Goal: Information Seeking & Learning: Learn about a topic

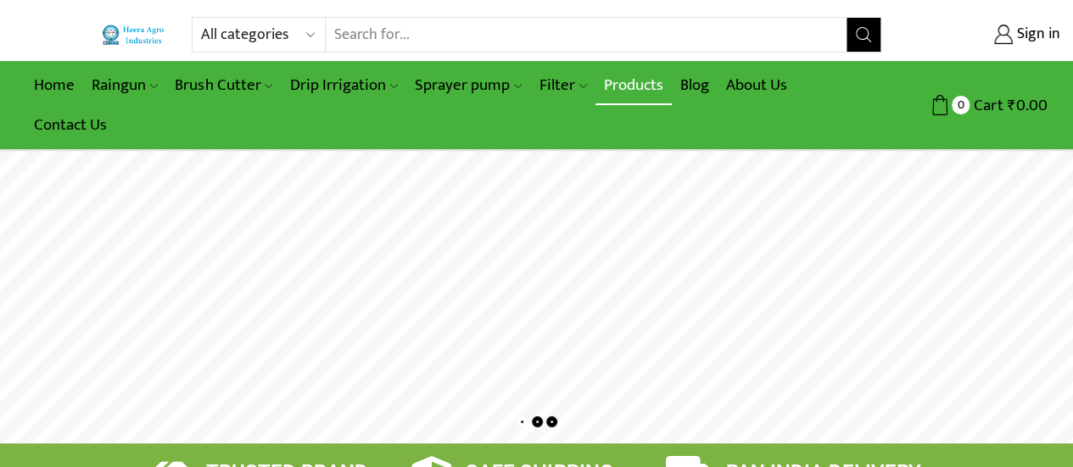
click at [622, 86] on link "Products" at bounding box center [633, 85] width 76 height 40
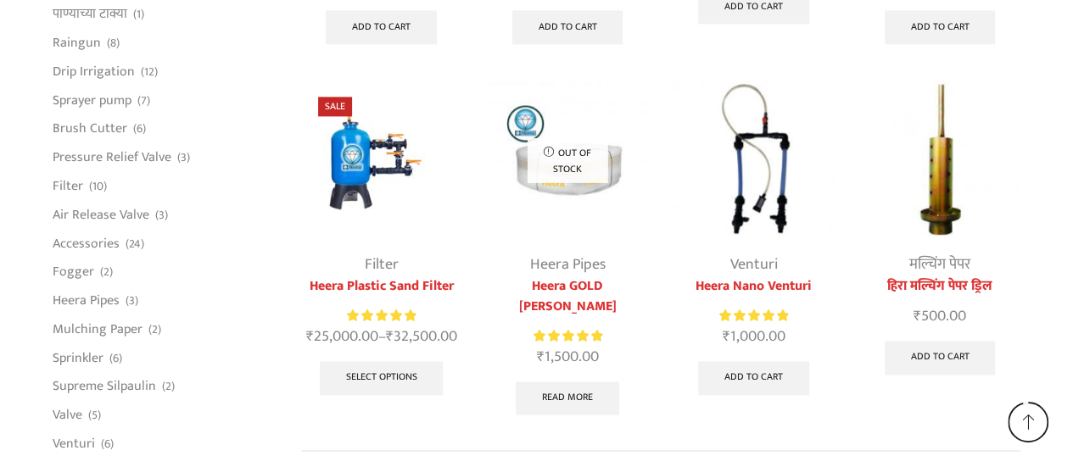
scroll to position [4130, 0]
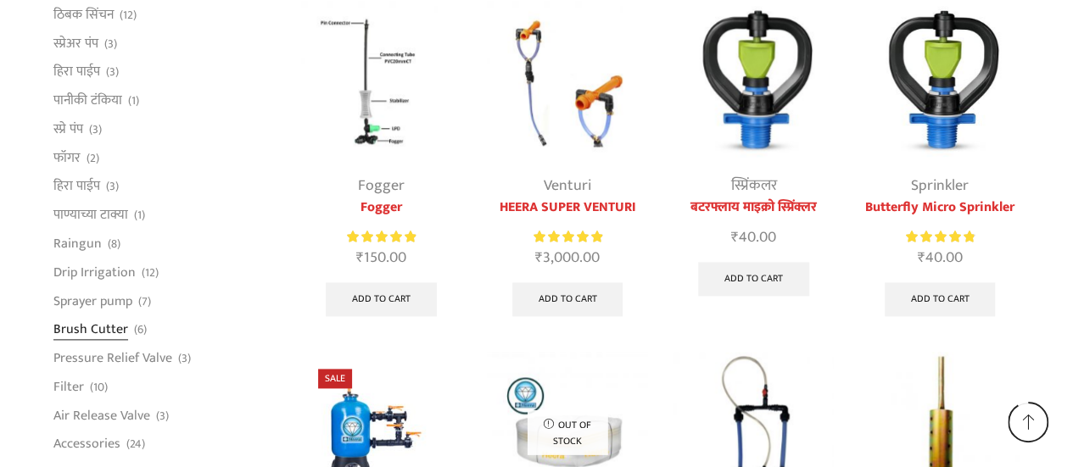
click at [103, 315] on link "Brush Cutter" at bounding box center [90, 329] width 75 height 29
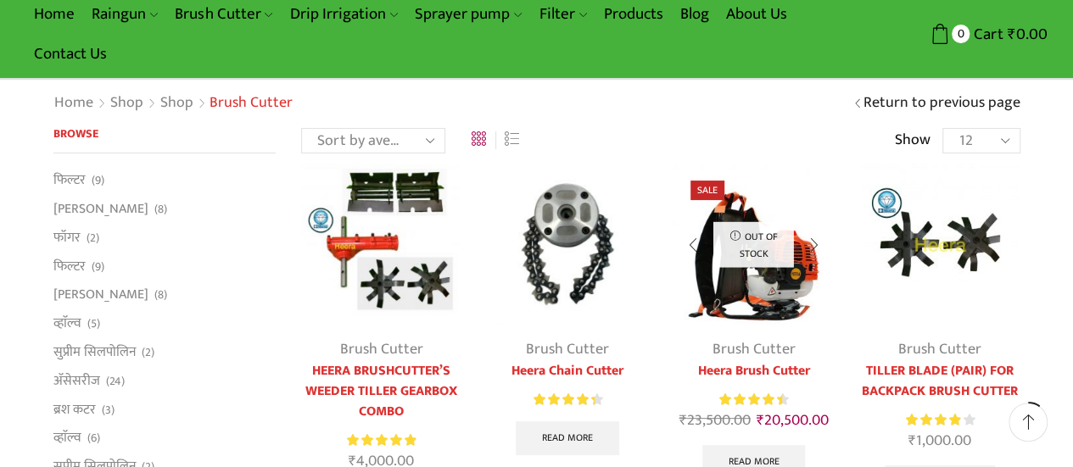
scroll to position [170, 0]
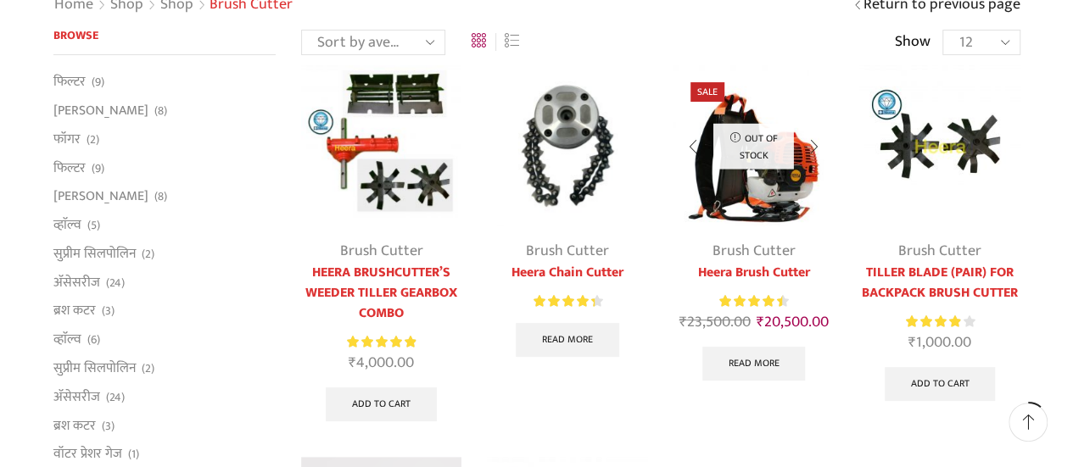
click at [767, 269] on link "Heera Brush Cutter" at bounding box center [753, 273] width 160 height 20
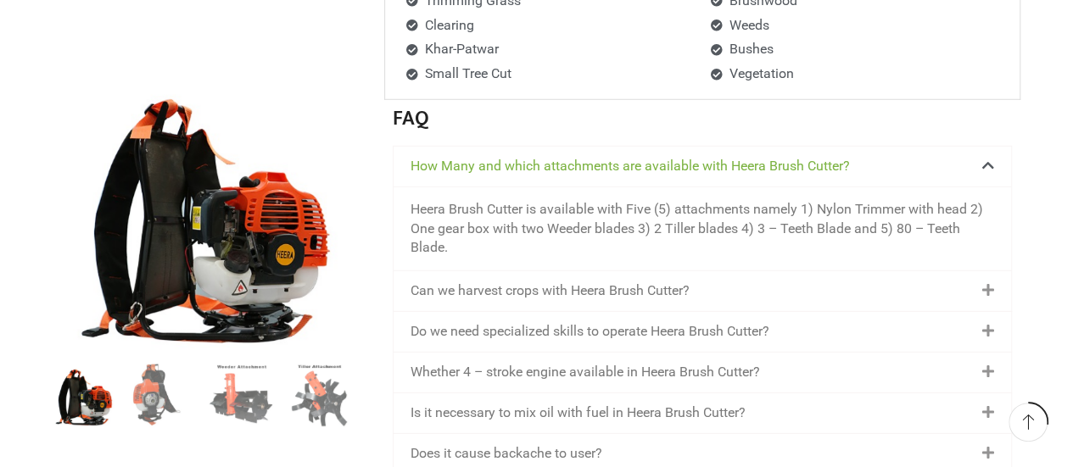
scroll to position [2459, 0]
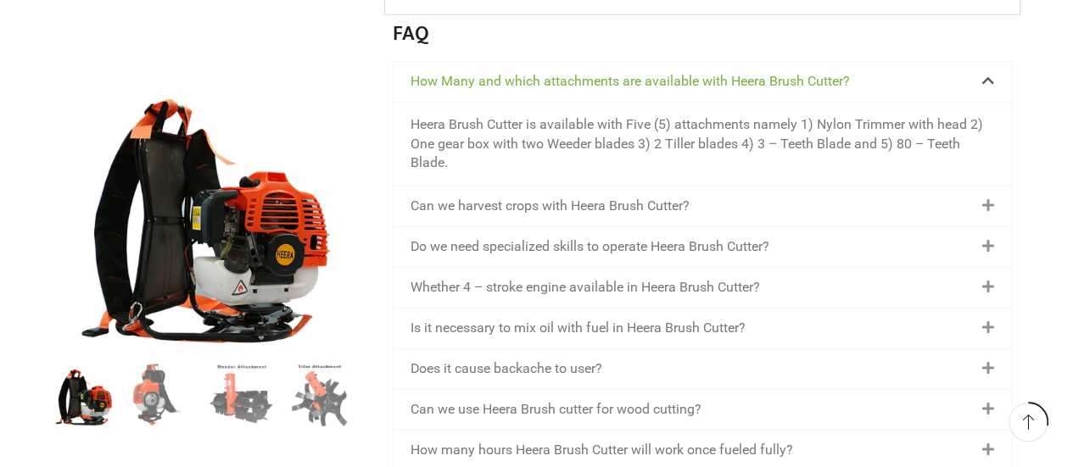
click at [729, 282] on link "Whether 4 – stroke engine available in Heera Brush Cutter?" at bounding box center [584, 287] width 349 height 16
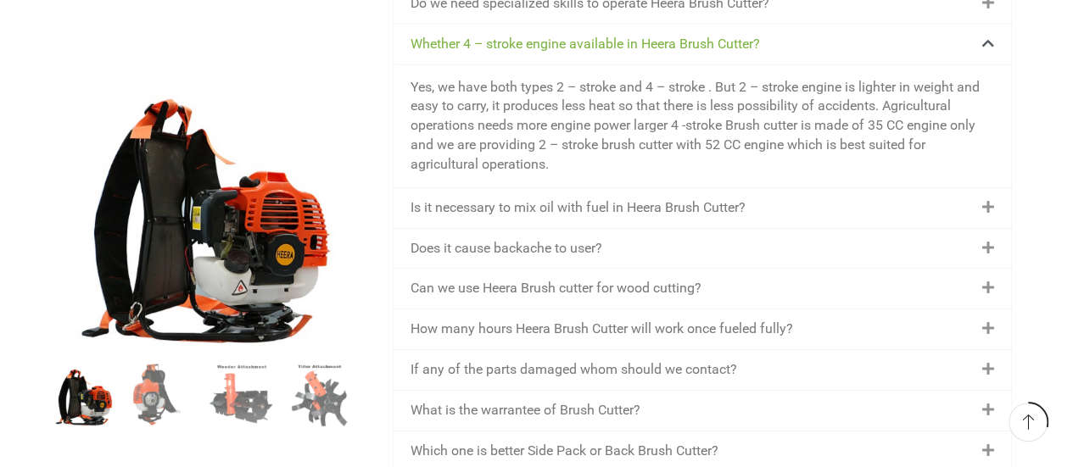
scroll to position [2629, 0]
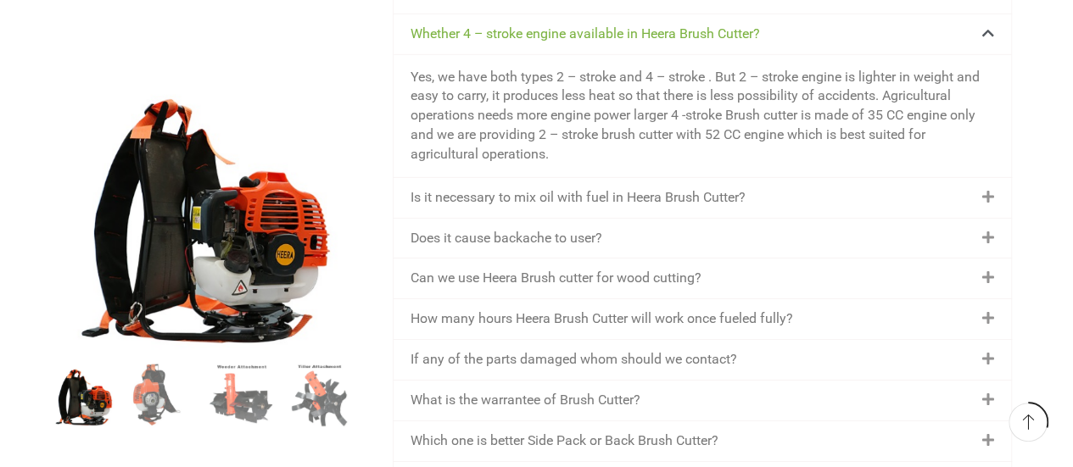
click at [714, 199] on link "Is it necessary to mix oil with fuel in Heera Brush Cutter?" at bounding box center [577, 197] width 335 height 16
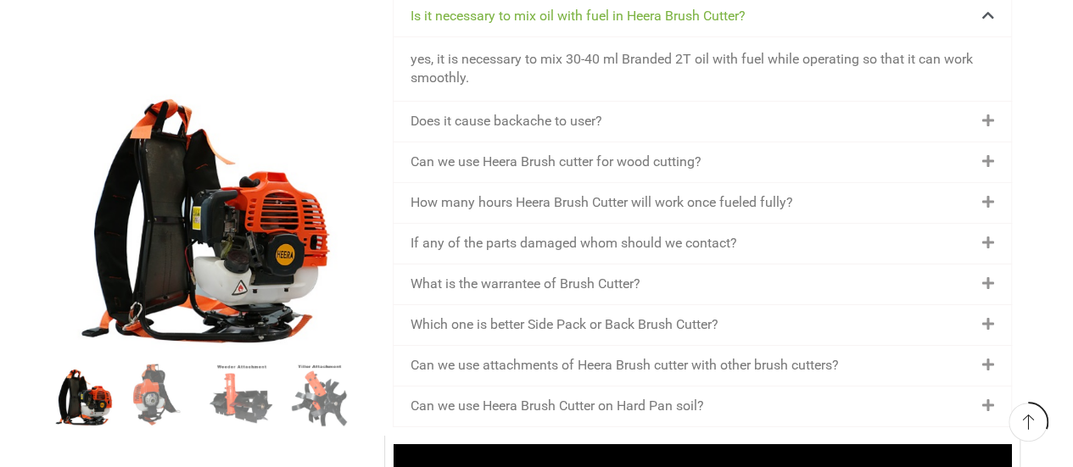
scroll to position [2714, 0]
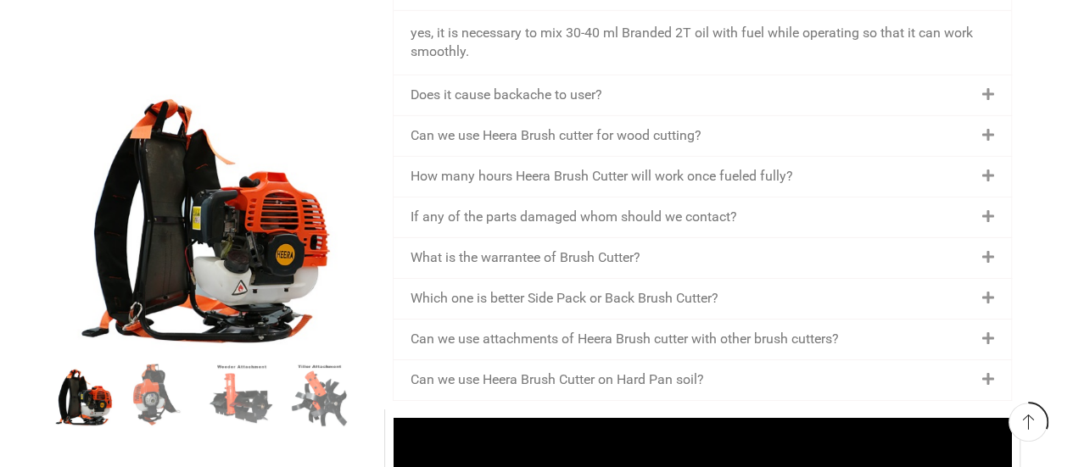
click at [604, 141] on div "Can we use Heera Brush cutter for wood cutting?" at bounding box center [701, 136] width 617 height 40
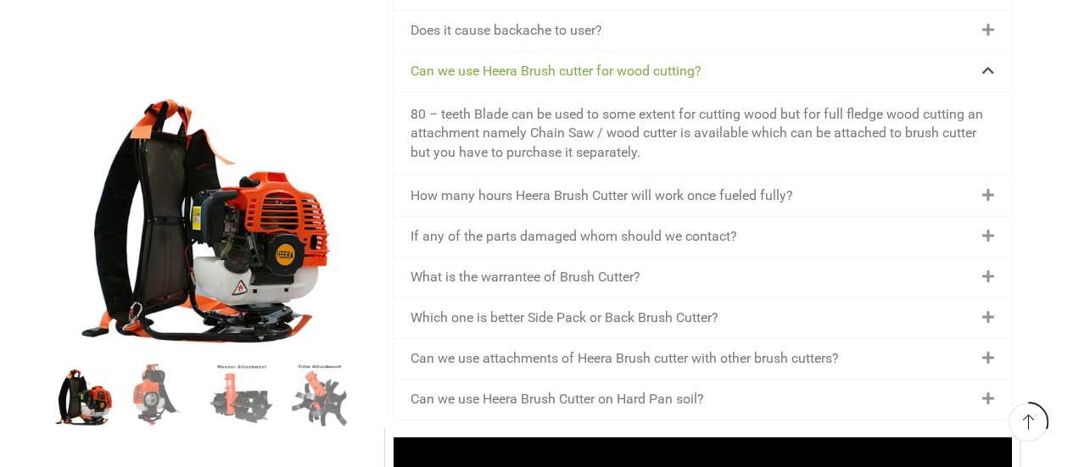
click at [618, 198] on link "How many hours Heera Brush Cutter will work once fueled fully?" at bounding box center [601, 195] width 382 height 16
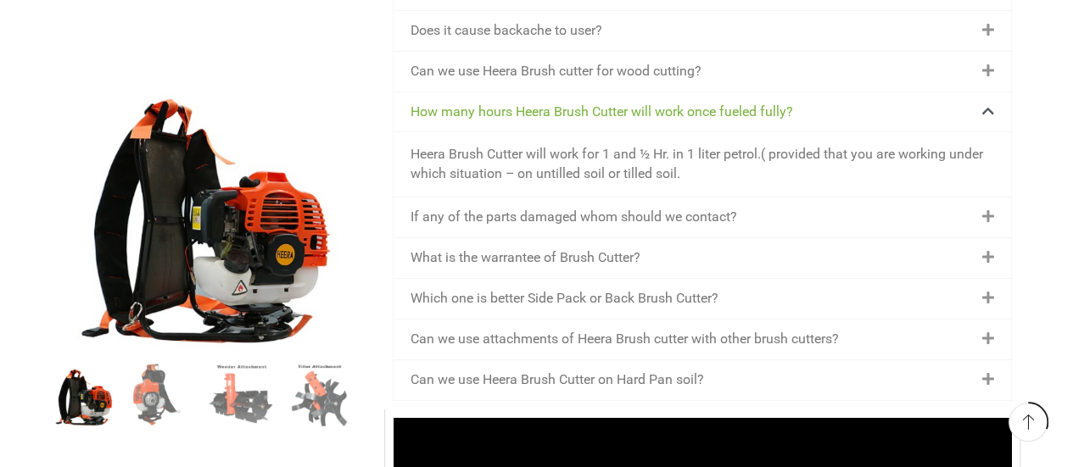
click at [624, 220] on div "If any of the parts damaged whom should we contact?" at bounding box center [701, 218] width 617 height 40
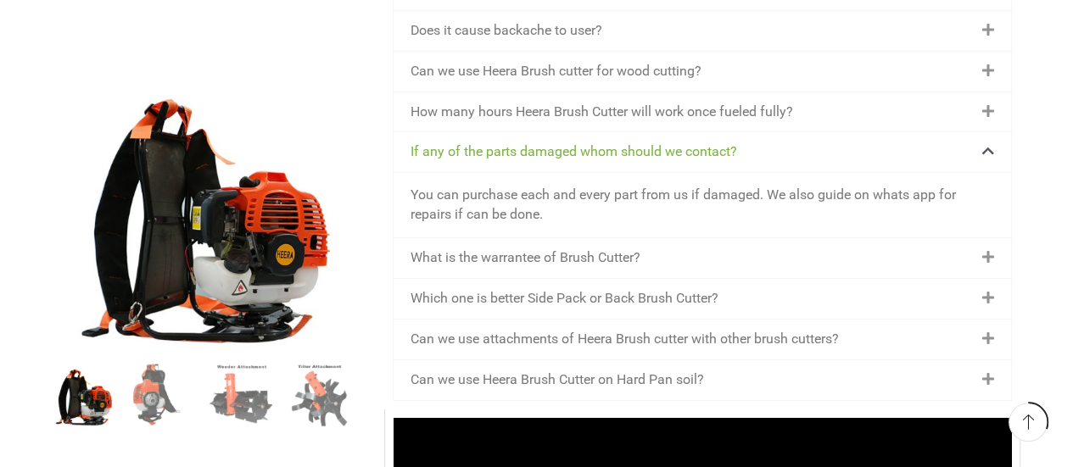
click at [611, 259] on link "What is the warrantee of Brush Cutter?" at bounding box center [525, 257] width 230 height 16
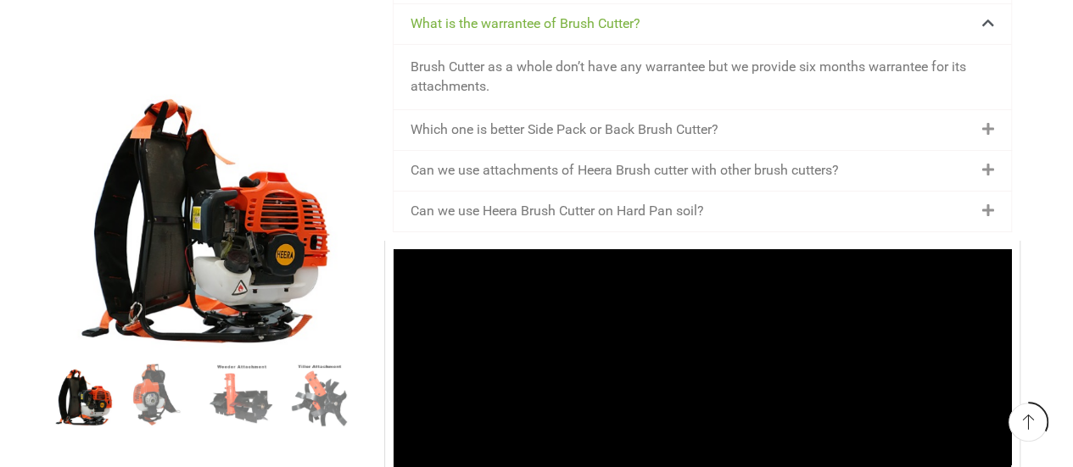
scroll to position [2883, 0]
click at [572, 128] on link "Which one is better Side Pack or Back Brush Cutter?" at bounding box center [564, 128] width 308 height 16
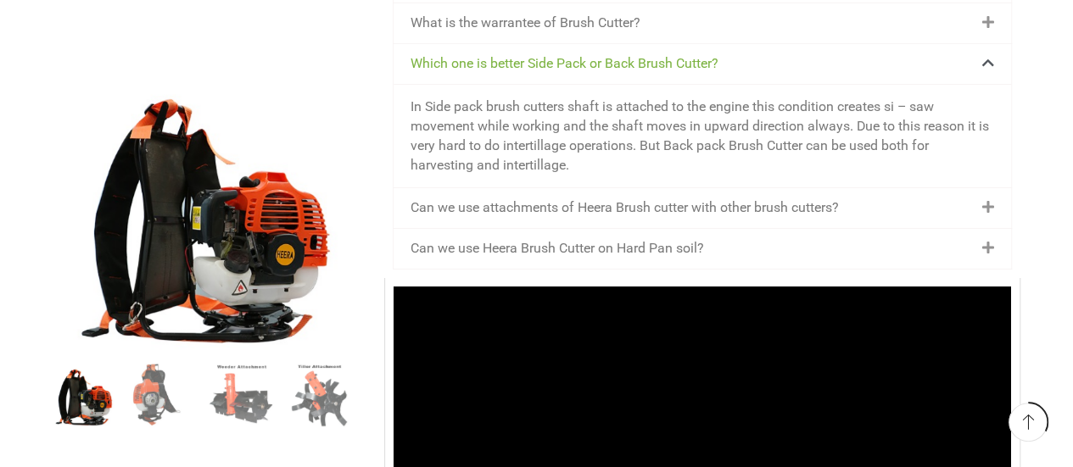
click at [653, 204] on link "Can we use attachments of Heera Brush cutter with other brush cutters?" at bounding box center [624, 207] width 428 height 16
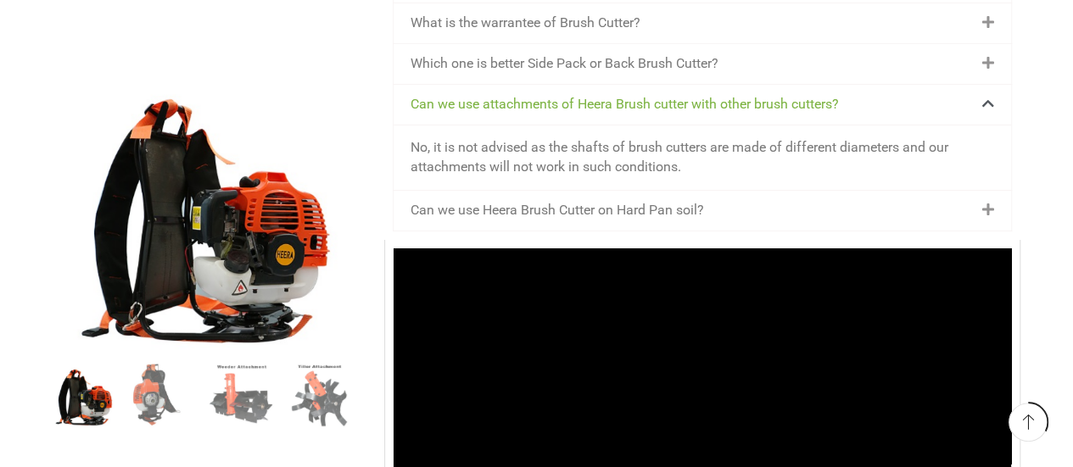
click at [675, 204] on link "Can we use Heera Brush Cutter on Hard Pan soil?" at bounding box center [556, 210] width 293 height 16
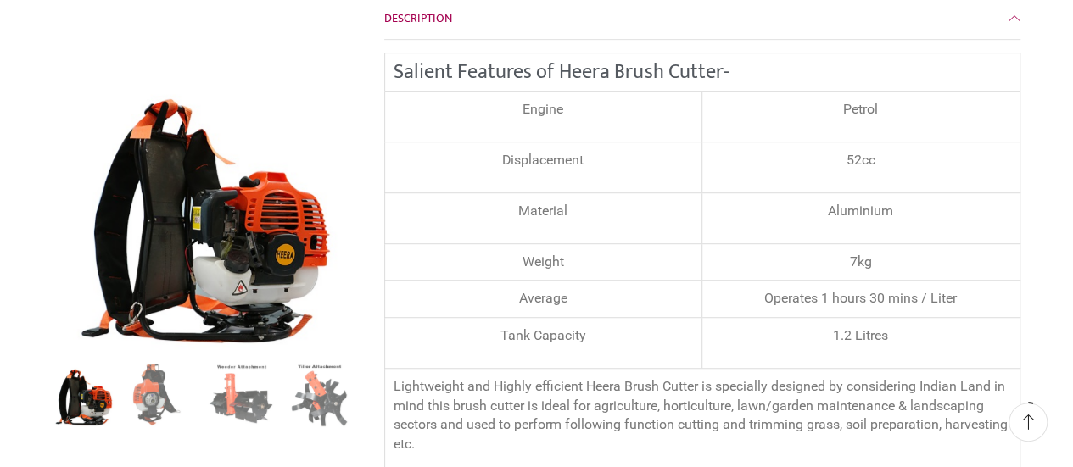
scroll to position [509, 0]
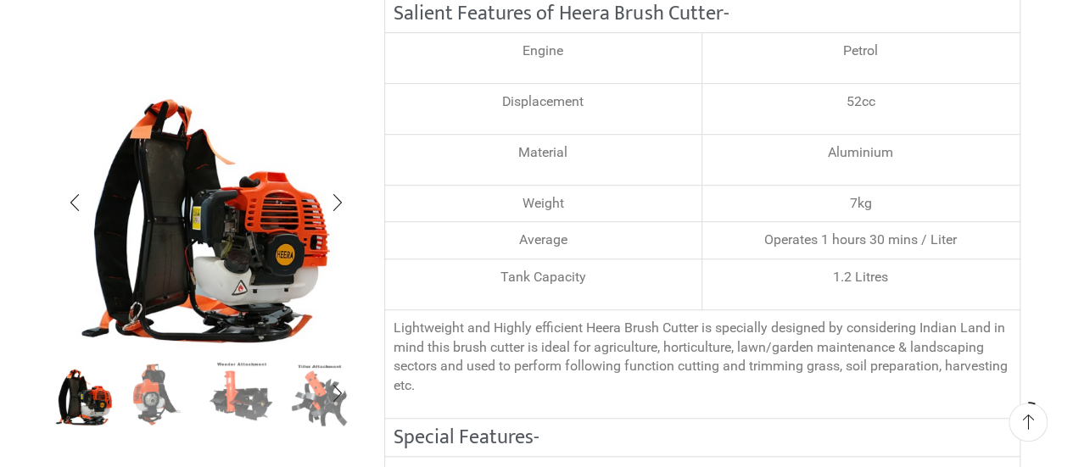
click at [228, 401] on img "3 / 8" at bounding box center [241, 392] width 70 height 70
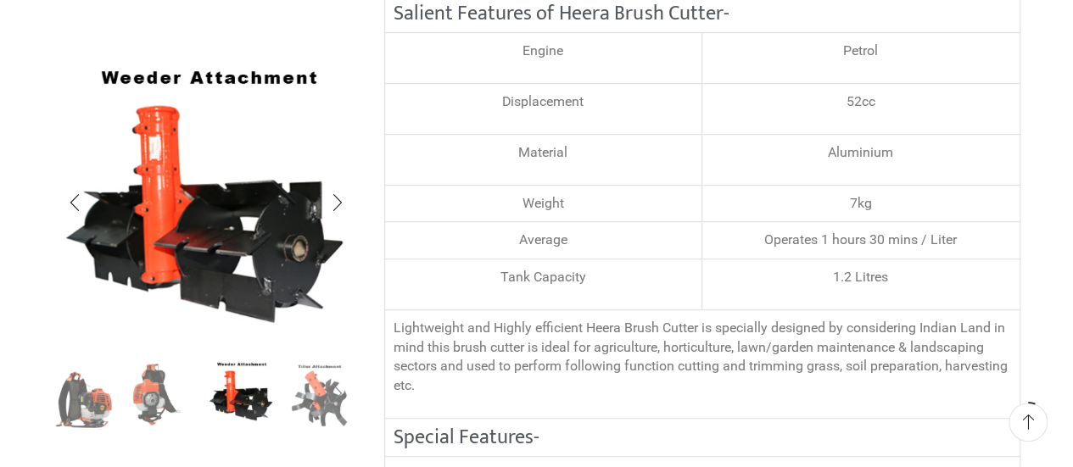
click at [317, 393] on div "Next slide" at bounding box center [336, 394] width 42 height 42
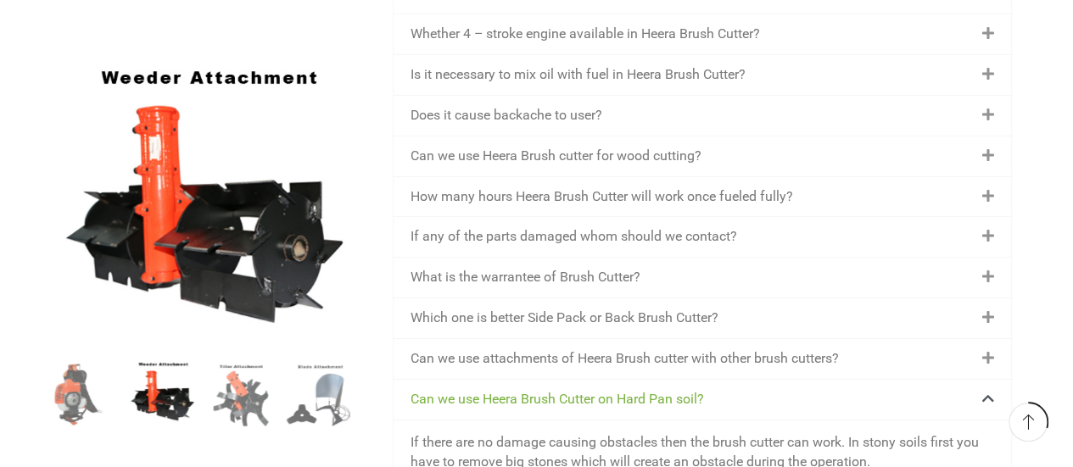
scroll to position [2714, 0]
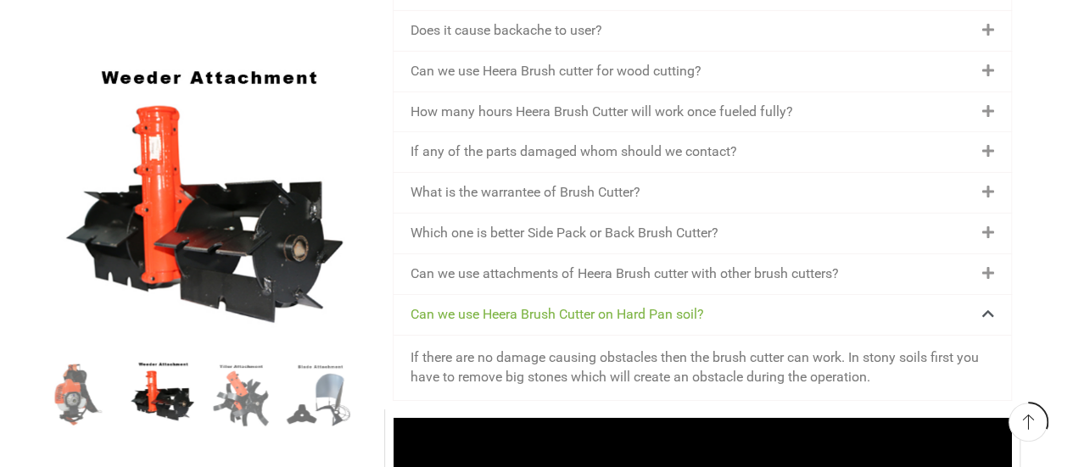
click at [502, 194] on link "What is the warrantee of Brush Cutter?" at bounding box center [525, 192] width 230 height 16
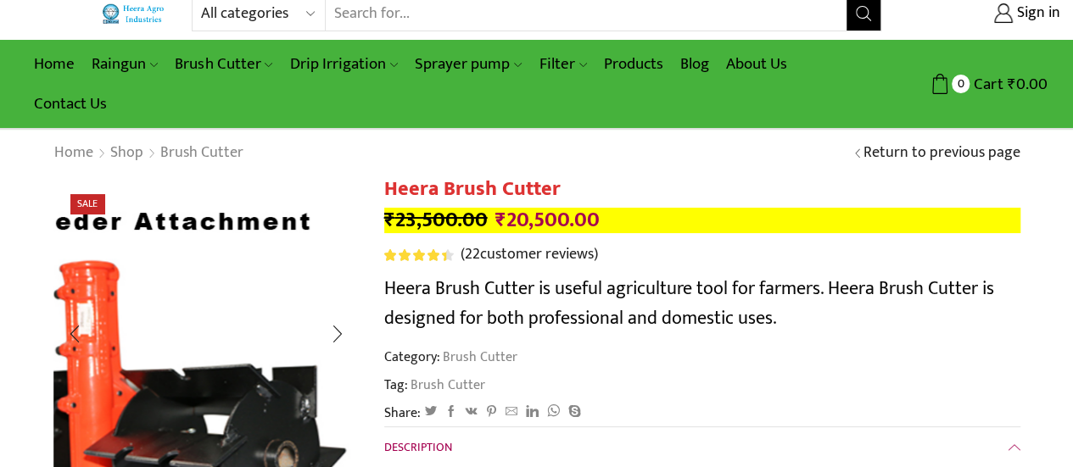
scroll to position [0, 0]
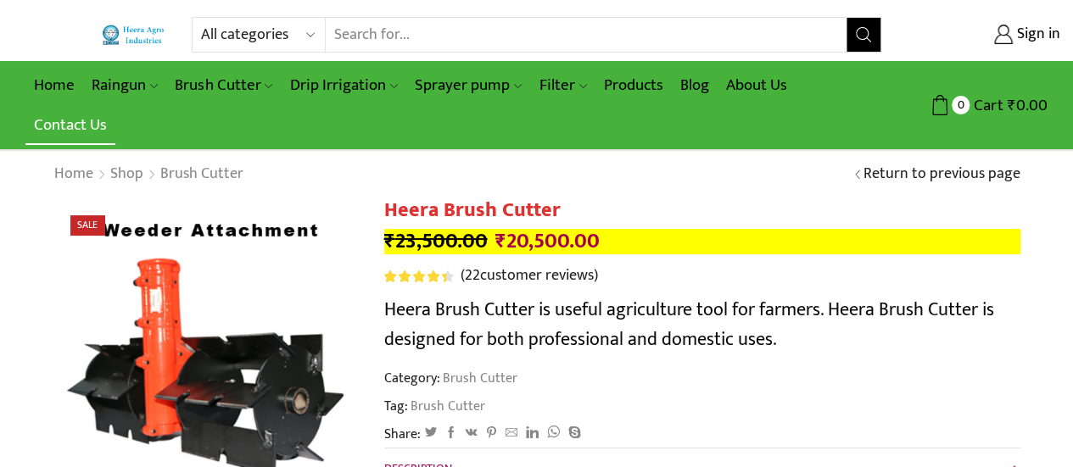
click at [60, 123] on link "Contact Us" at bounding box center [70, 125] width 90 height 40
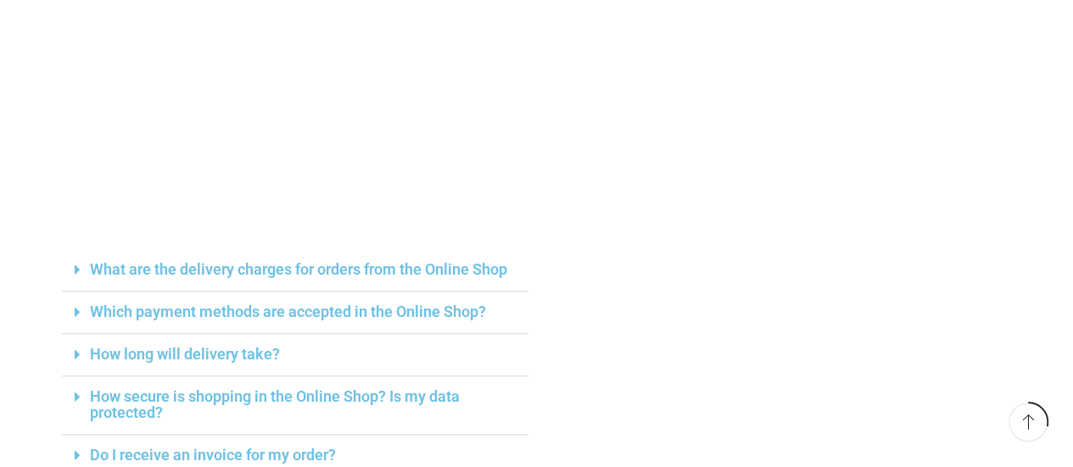
scroll to position [678, 0]
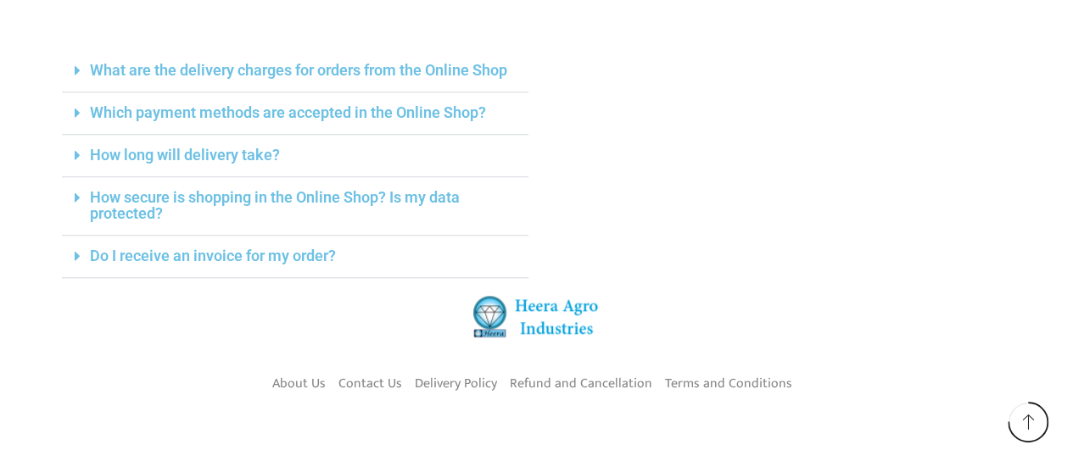
click at [261, 257] on link "Do I receive an invoice for my order?" at bounding box center [213, 256] width 246 height 18
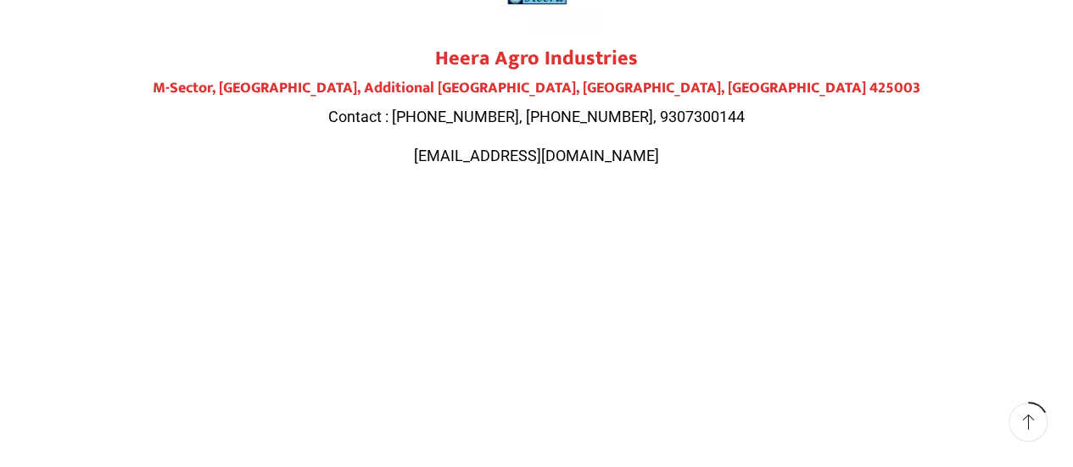
scroll to position [0, 0]
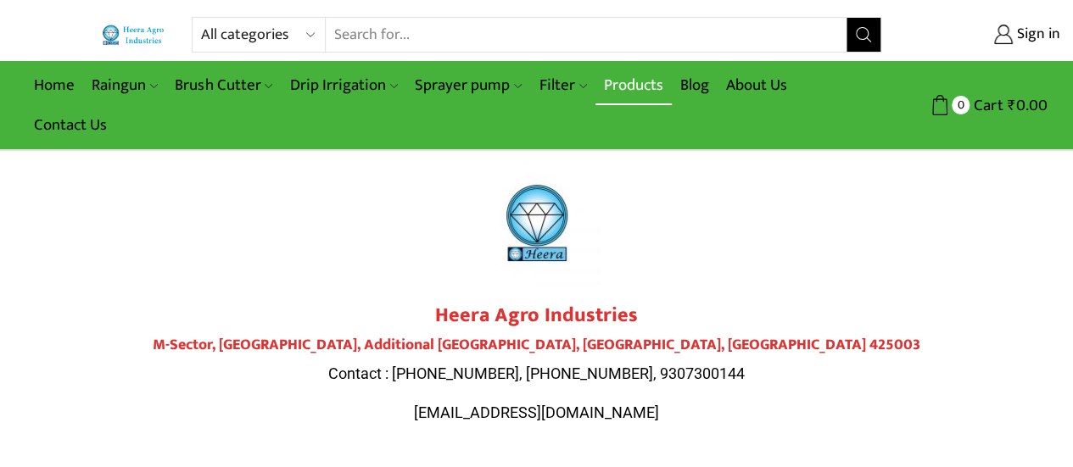
click at [633, 87] on link "Products" at bounding box center [633, 85] width 76 height 40
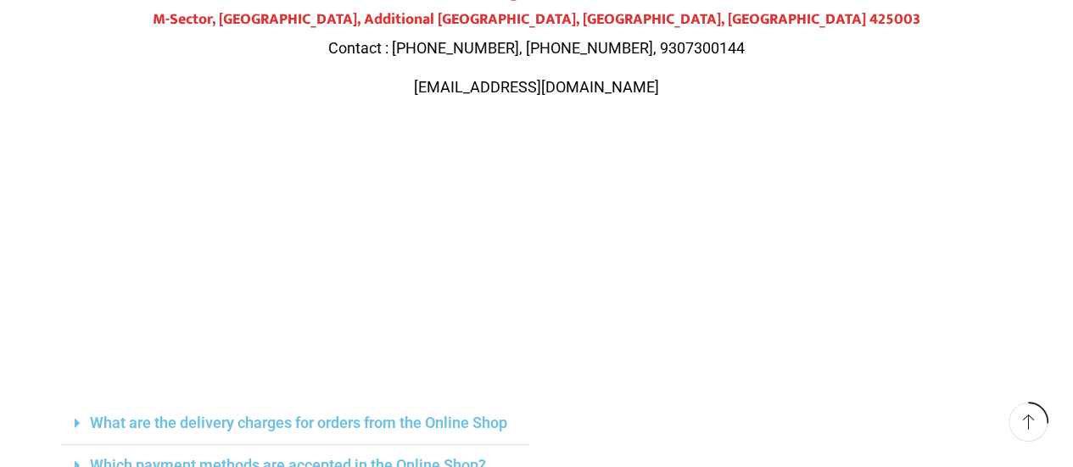
scroll to position [339, 0]
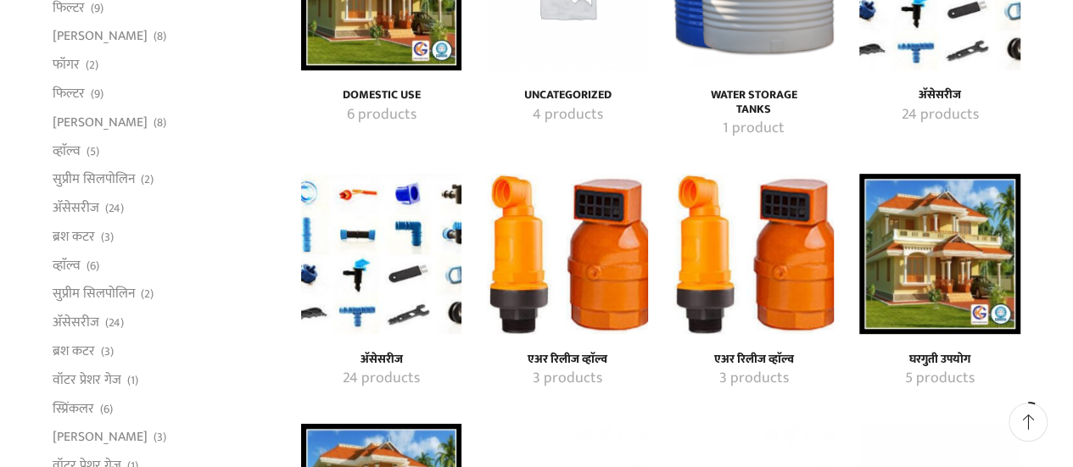
scroll to position [424, 0]
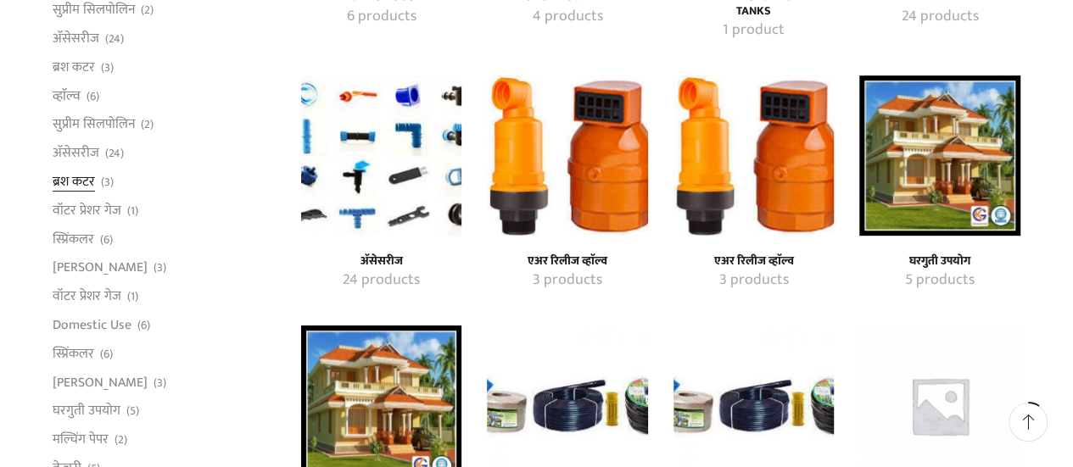
click at [83, 181] on link "ब्रश कटर" at bounding box center [74, 182] width 42 height 29
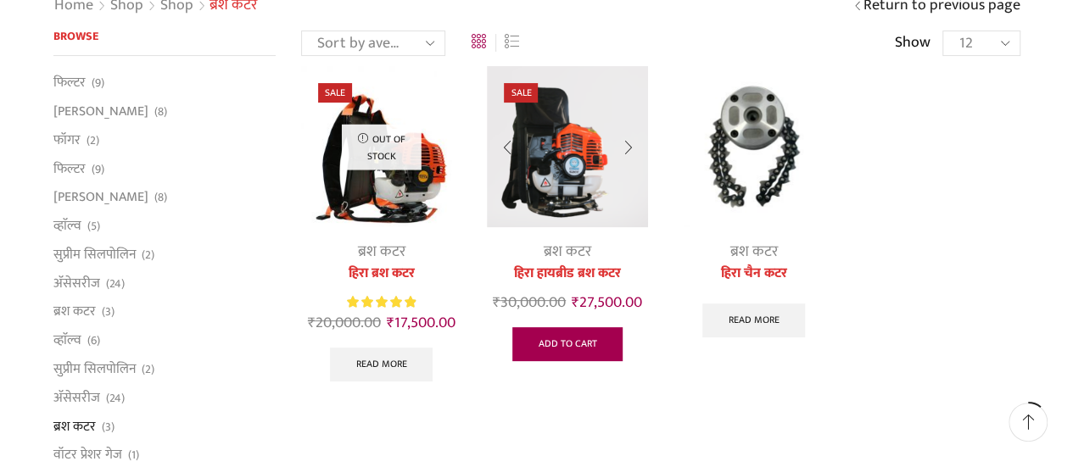
scroll to position [170, 0]
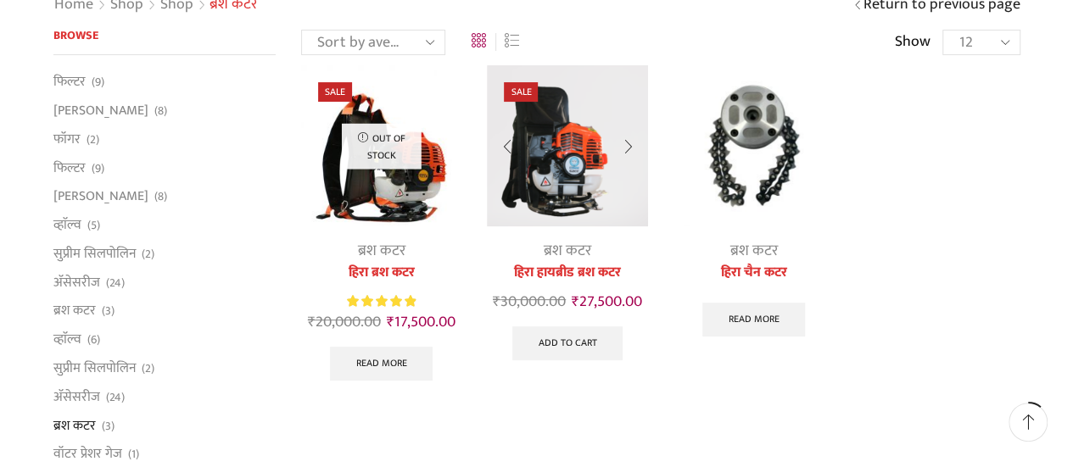
click at [544, 186] on img at bounding box center [567, 145] width 160 height 160
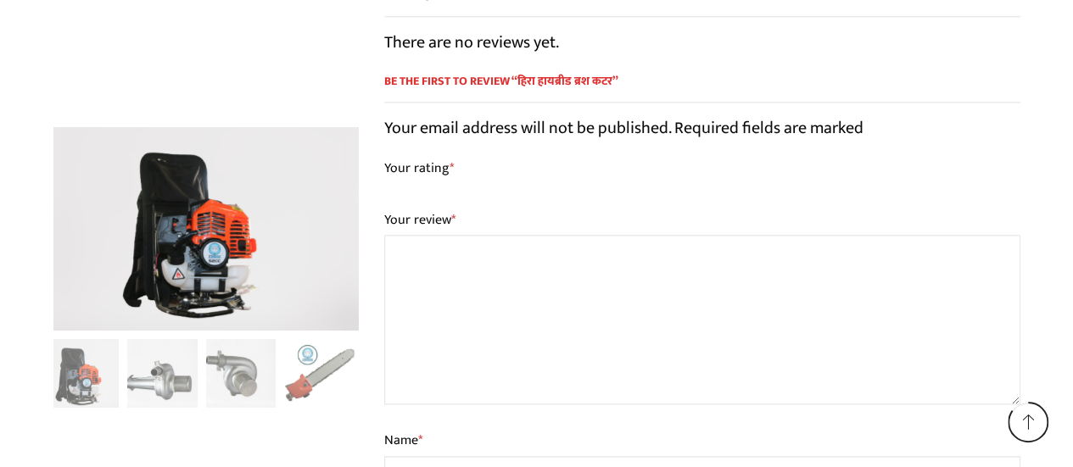
scroll to position [4137, 0]
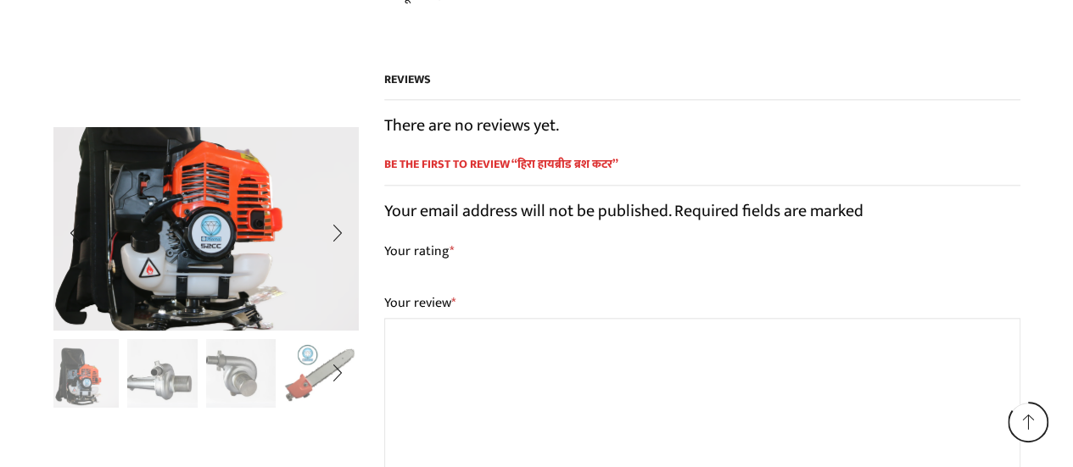
click at [218, 282] on img "1 / 13" at bounding box center [196, 192] width 519 height 346
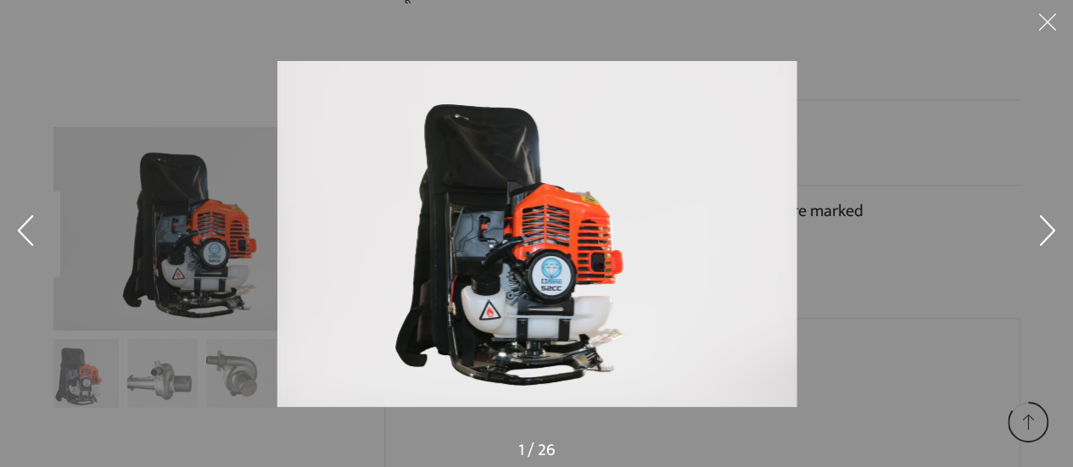
click at [744, 256] on img at bounding box center [536, 234] width 519 height 346
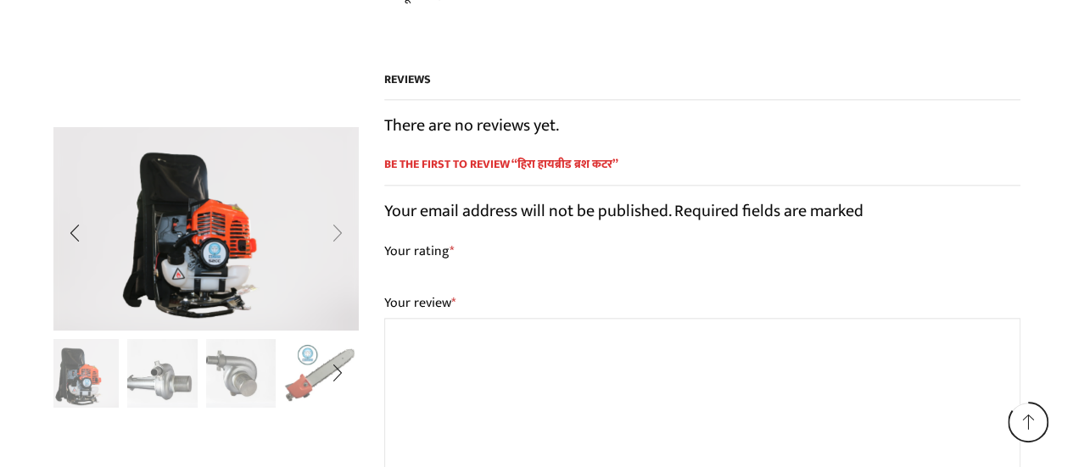
click at [339, 229] on div "Next slide" at bounding box center [336, 233] width 42 height 42
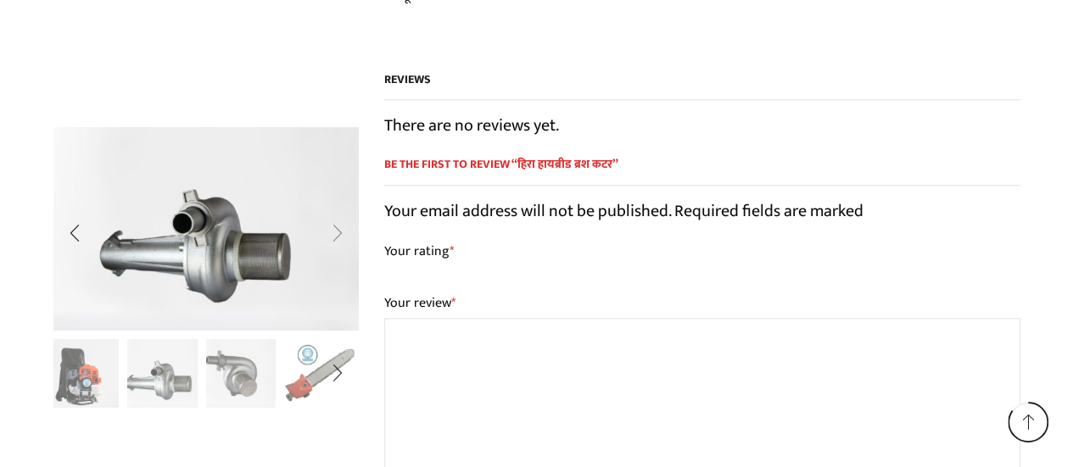
click at [339, 229] on div "Next slide" at bounding box center [336, 233] width 42 height 42
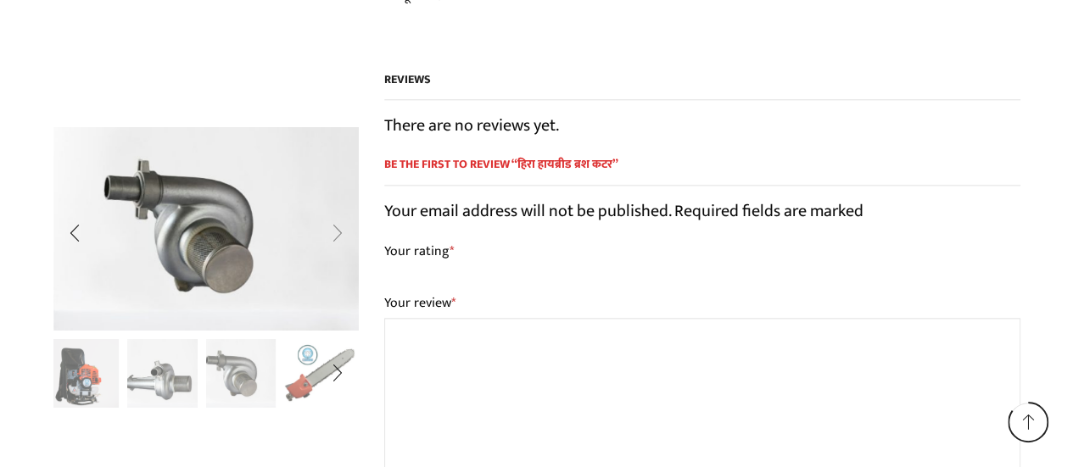
click at [339, 229] on div "Next slide" at bounding box center [336, 233] width 42 height 42
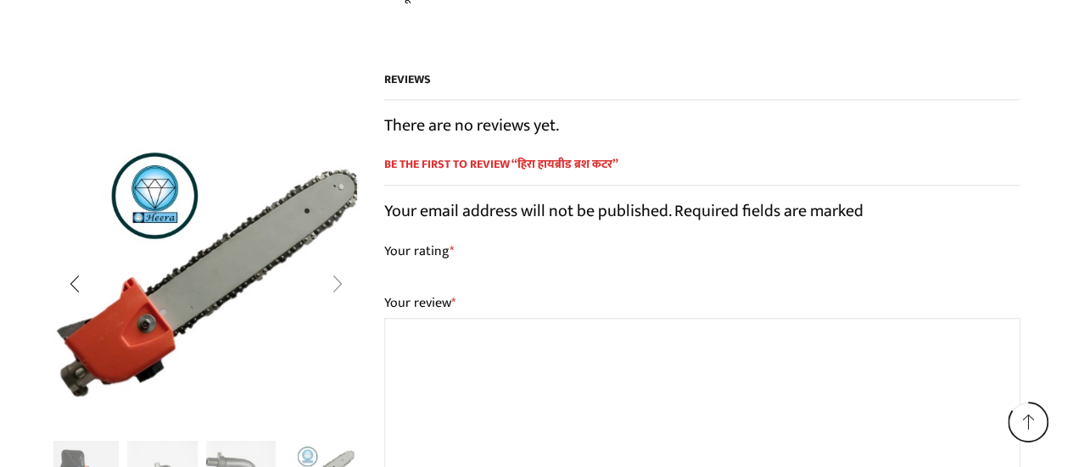
click at [338, 281] on div "Next slide" at bounding box center [336, 284] width 42 height 42
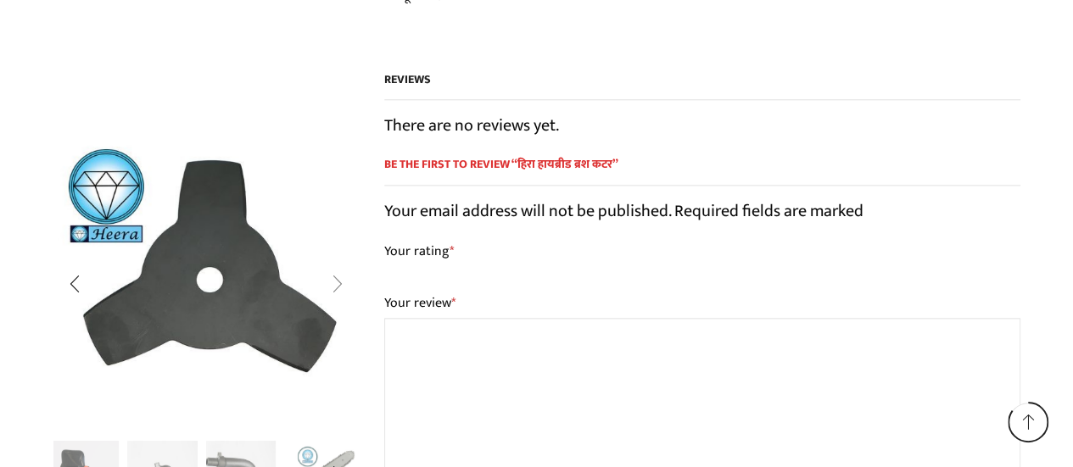
click at [338, 281] on div "Next slide" at bounding box center [336, 284] width 42 height 42
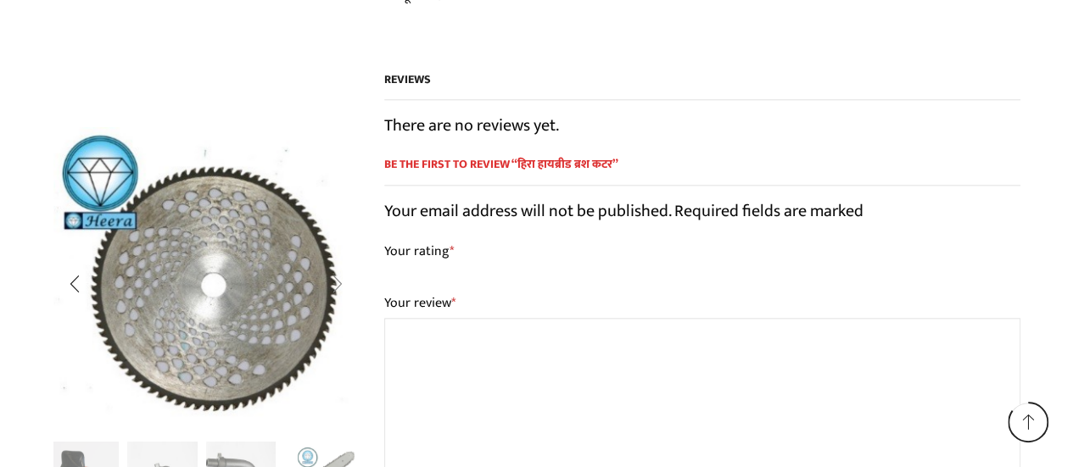
click at [338, 282] on div "Next slide" at bounding box center [336, 285] width 42 height 42
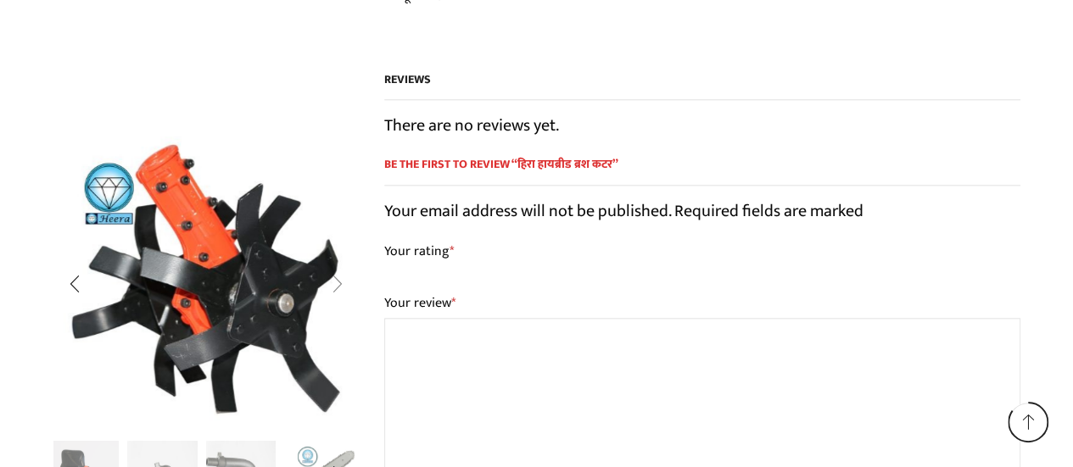
click at [338, 282] on div "Next slide" at bounding box center [336, 284] width 42 height 42
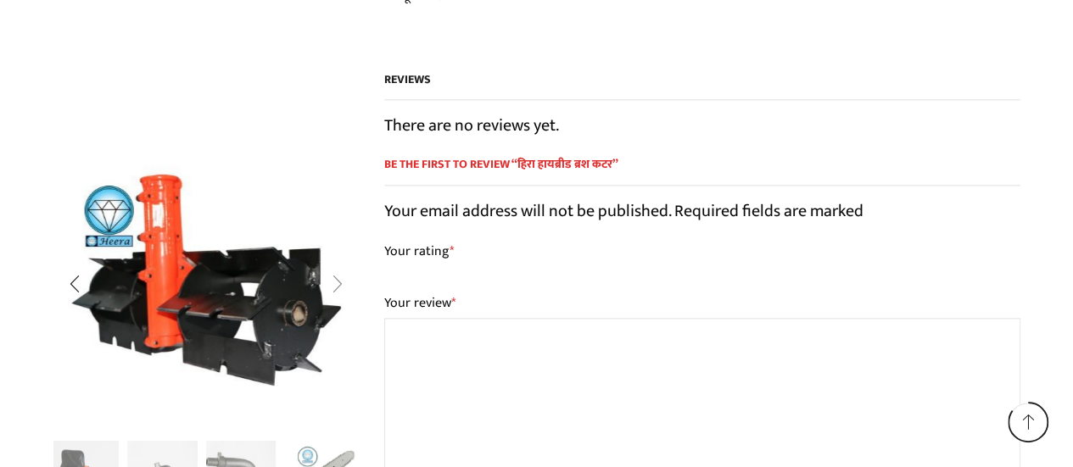
click at [338, 282] on div "Next slide" at bounding box center [336, 284] width 42 height 42
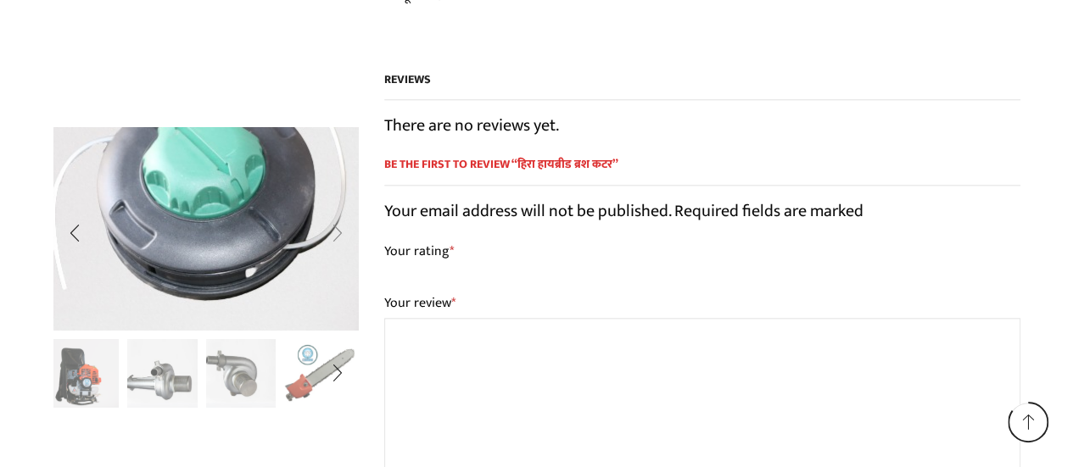
click at [338, 282] on img "9 / 13" at bounding box center [206, 193] width 519 height 346
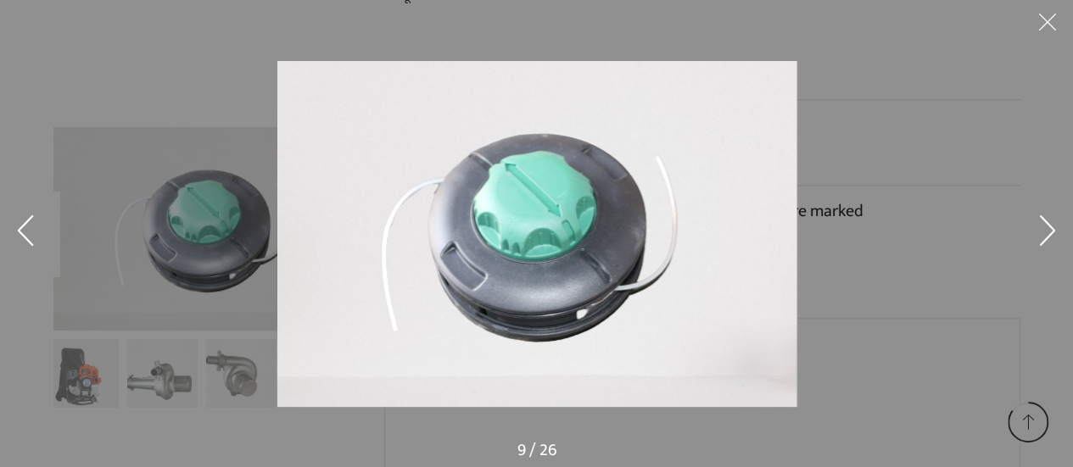
click at [1048, 231] on button at bounding box center [1047, 234] width 51 height 85
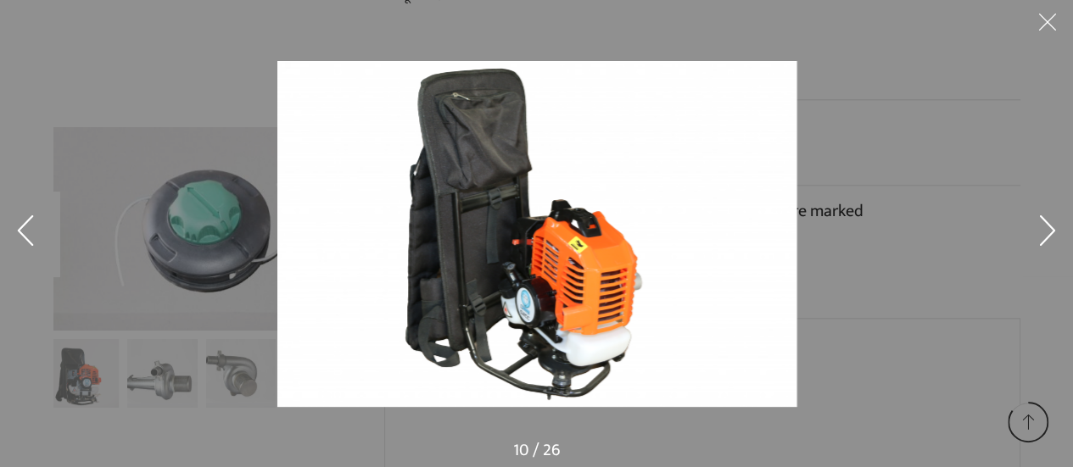
click at [1048, 231] on button at bounding box center [1047, 234] width 51 height 85
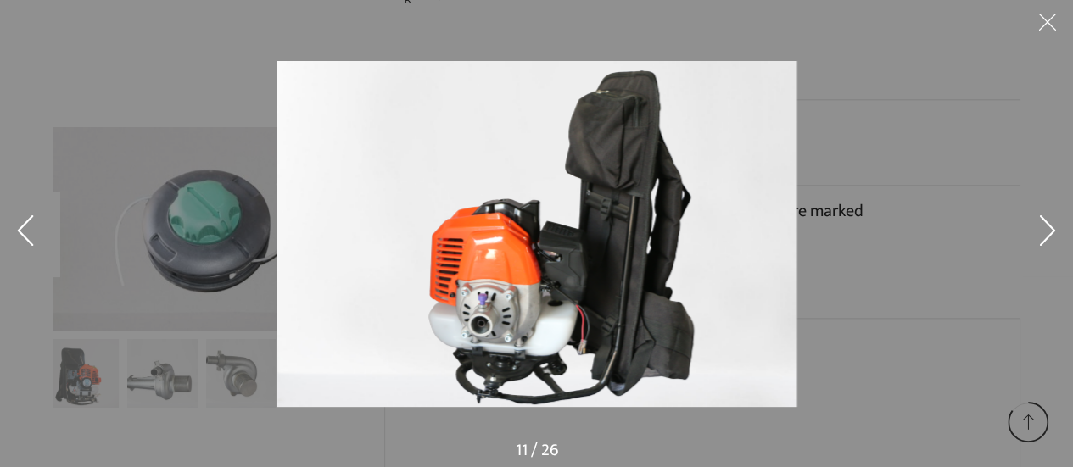
click at [1048, 231] on button at bounding box center [1047, 234] width 51 height 85
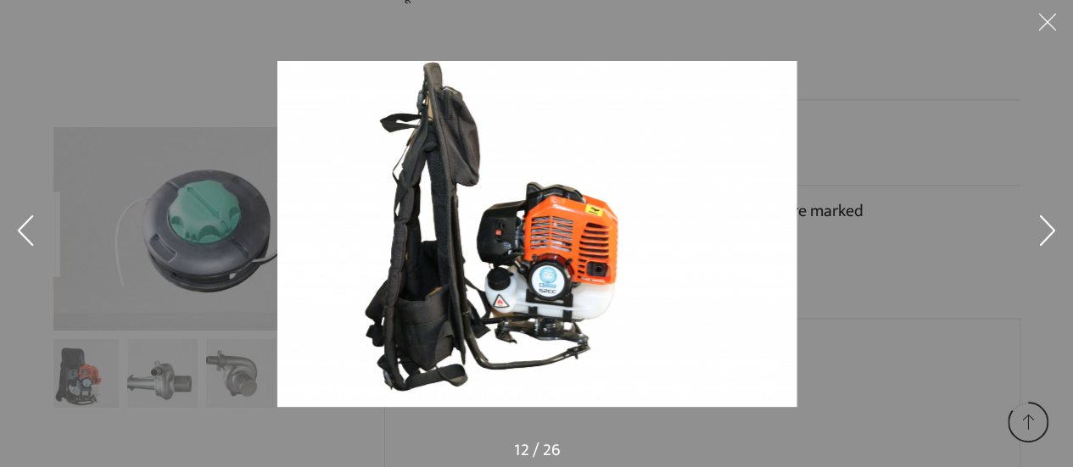
click at [1048, 231] on button at bounding box center [1047, 234] width 51 height 85
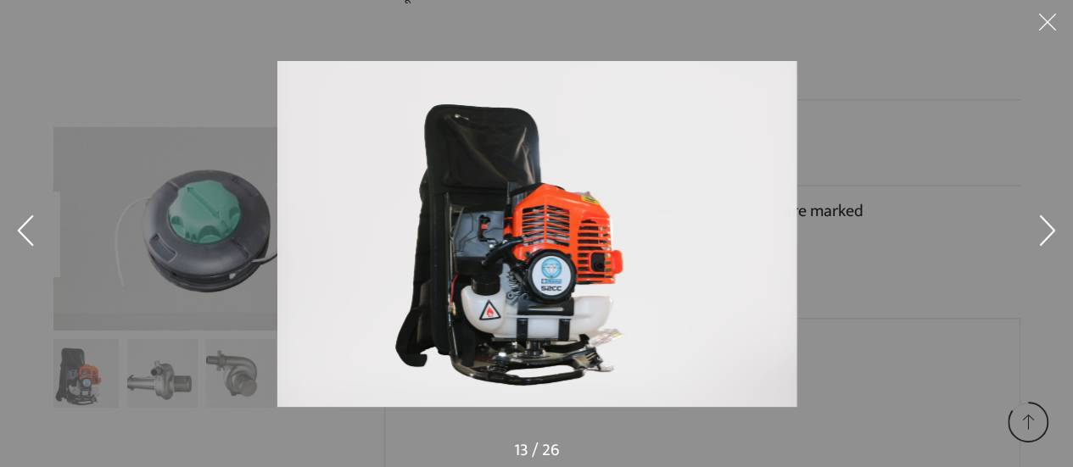
click at [1048, 231] on button at bounding box center [1047, 234] width 51 height 85
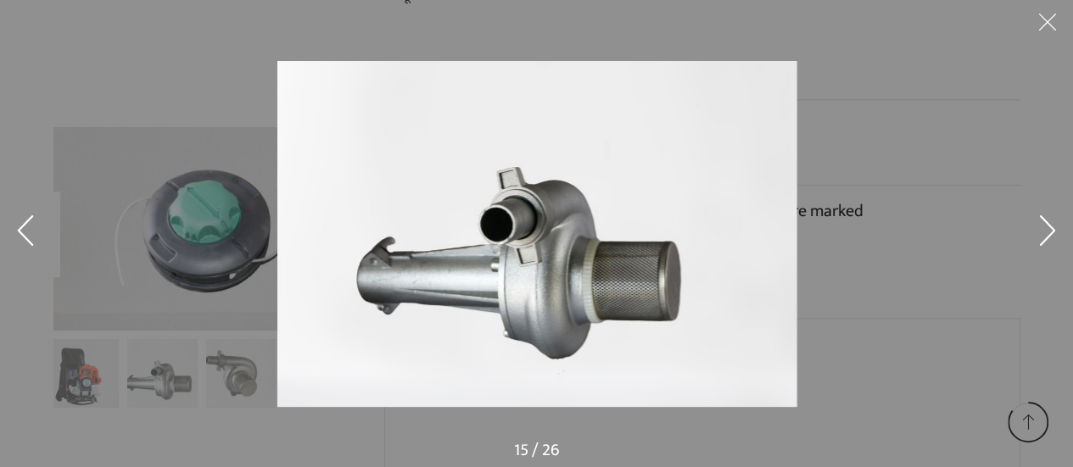
click at [1057, 226] on button at bounding box center [1047, 234] width 51 height 85
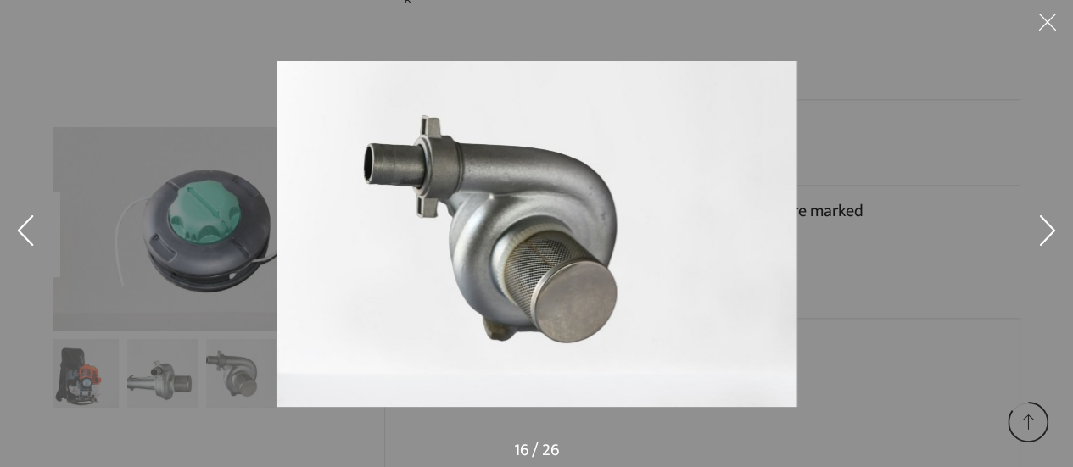
click at [1045, 26] on button at bounding box center [1047, 25] width 51 height 51
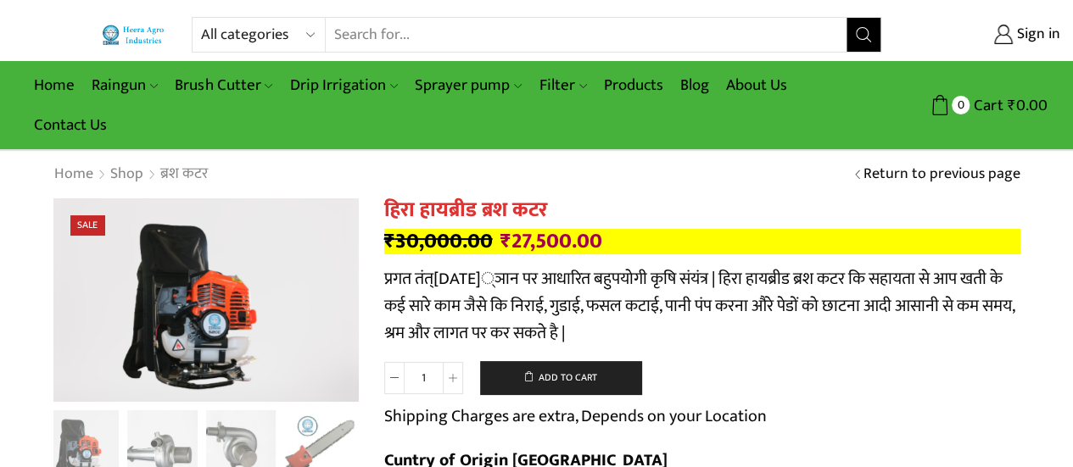
click at [992, 174] on link "Return to previous page" at bounding box center [941, 175] width 157 height 22
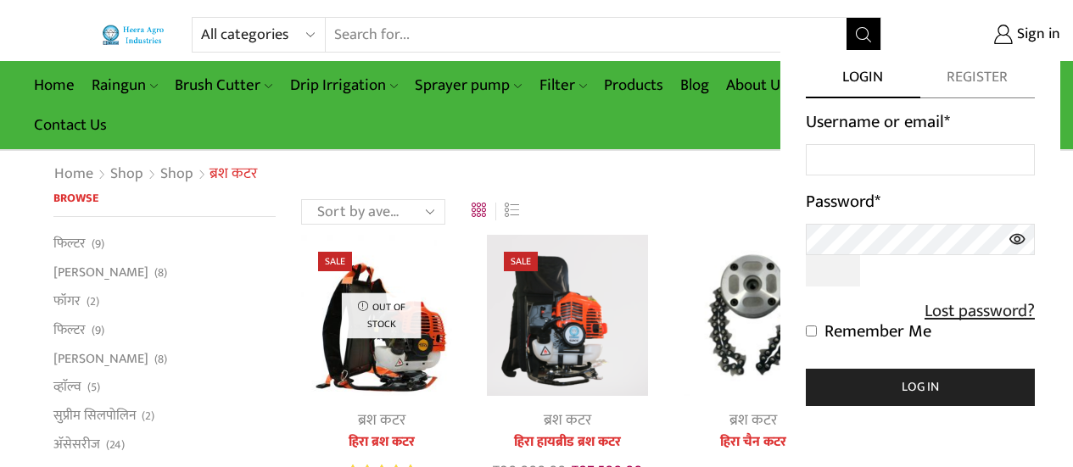
scroll to position [170, 0]
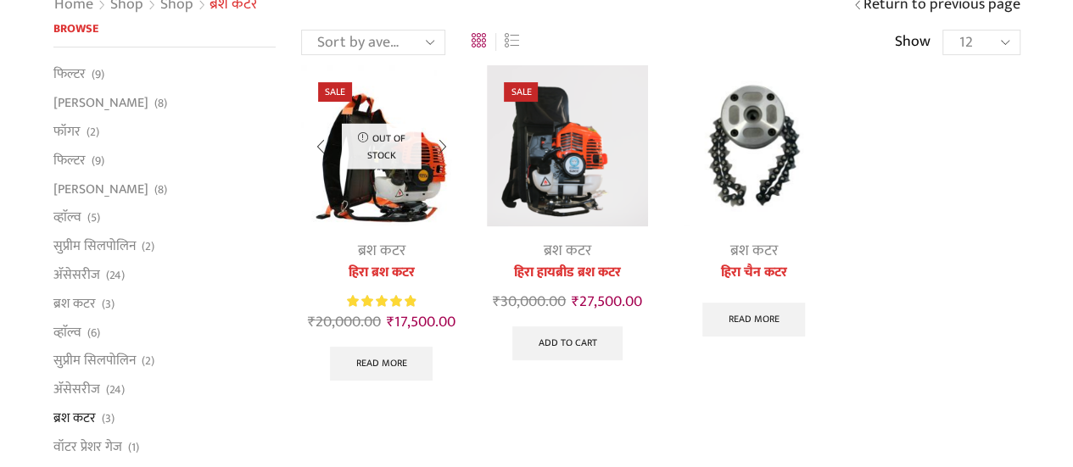
click at [389, 208] on img at bounding box center [381, 145] width 160 height 160
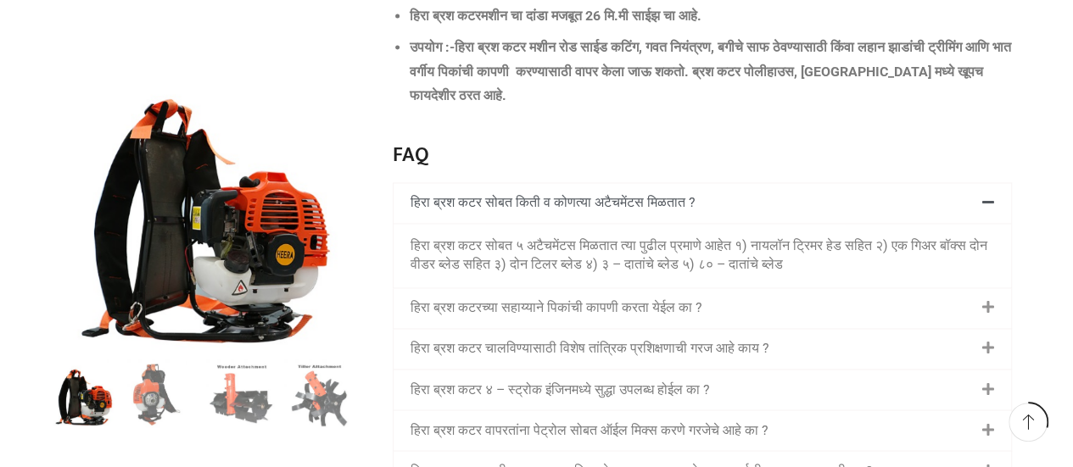
scroll to position [1272, 0]
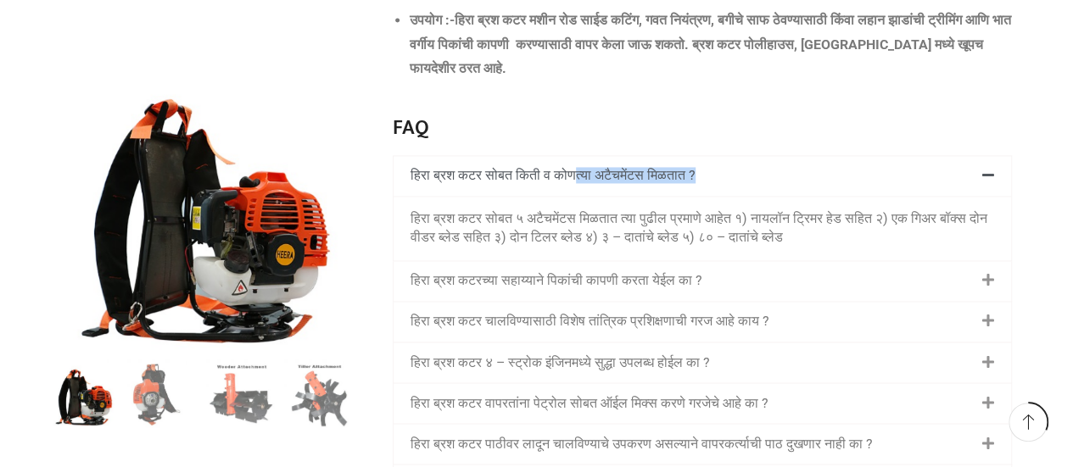
drag, startPoint x: 583, startPoint y: 147, endPoint x: 895, endPoint y: 142, distance: 312.1
click at [895, 156] on div "हिरा ब्रश कटर सोबत किती व कोणत्या अटैचमेंटस मिळतात ?" at bounding box center [701, 176] width 617 height 40
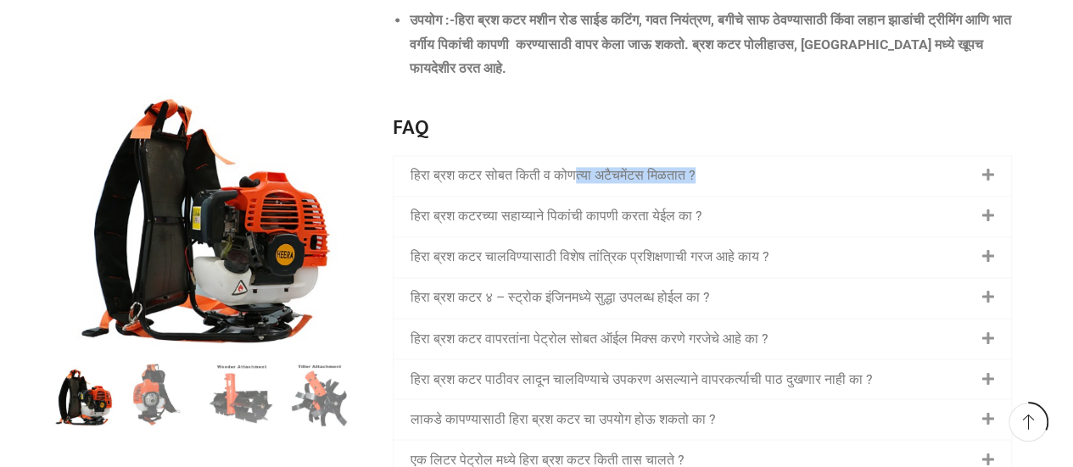
click at [686, 167] on link "हिरा ब्रश कटर सोबत किती व कोणत्या अटैचमेंटस मिळतात ?" at bounding box center [552, 175] width 285 height 16
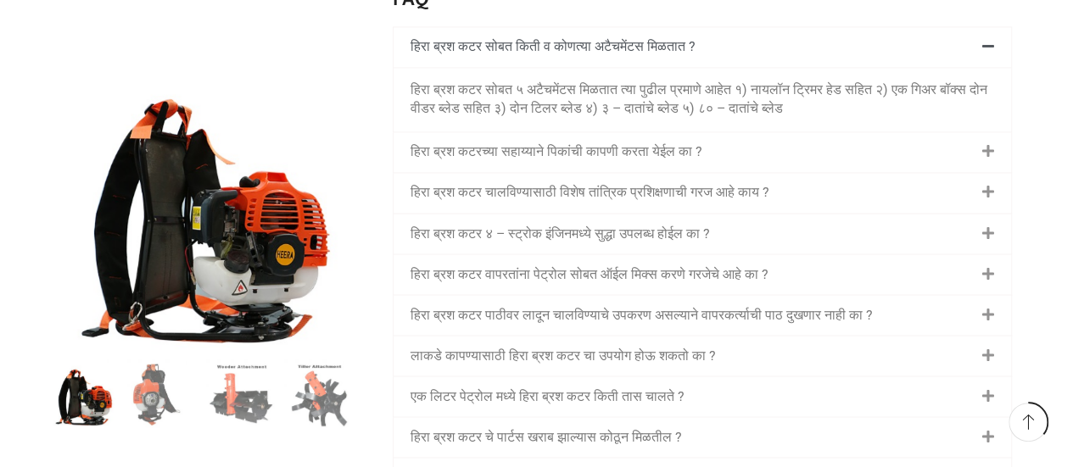
scroll to position [1442, 0]
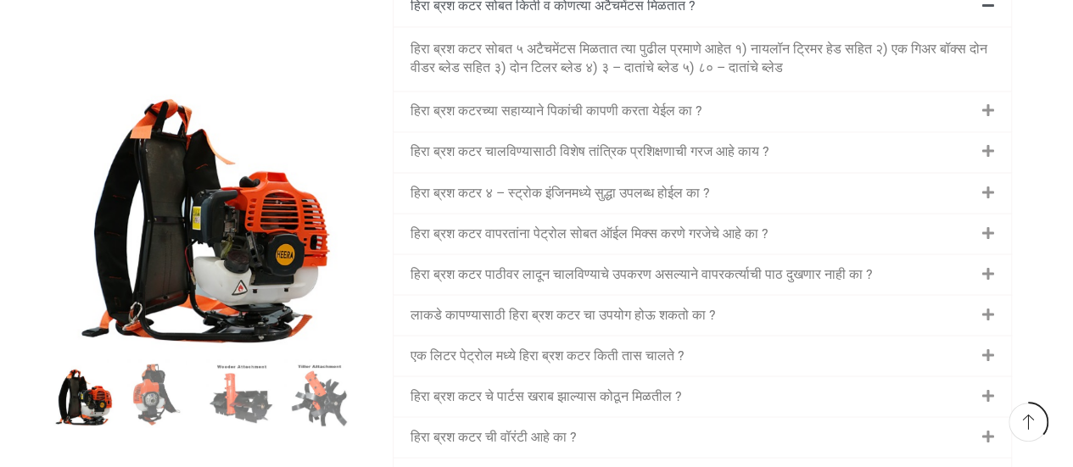
click at [638, 306] on link "लाकडे कापण्यासाठी हिरा ब्रश कटर चा उपयोग होऊ शकतो का ?" at bounding box center [562, 314] width 305 height 16
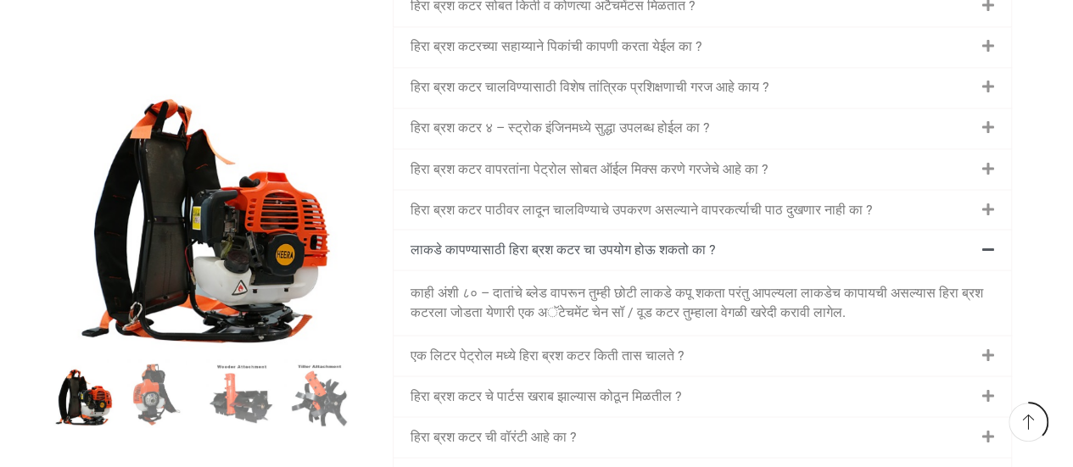
scroll to position [1526, 0]
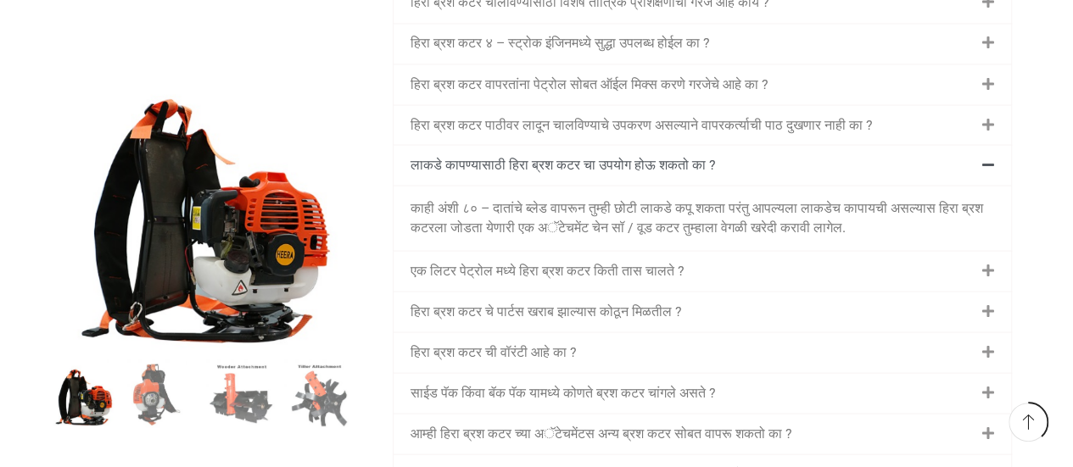
click at [634, 262] on link "एक लिटर पेट्रोल मध्ये हिरा ब्रश कटर किती तास चालते ?" at bounding box center [547, 270] width 274 height 16
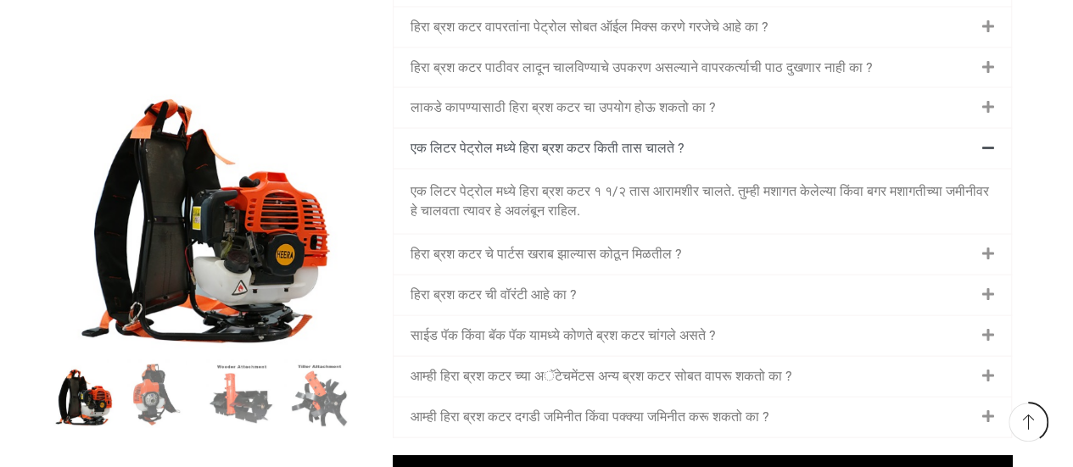
scroll to position [1611, 0]
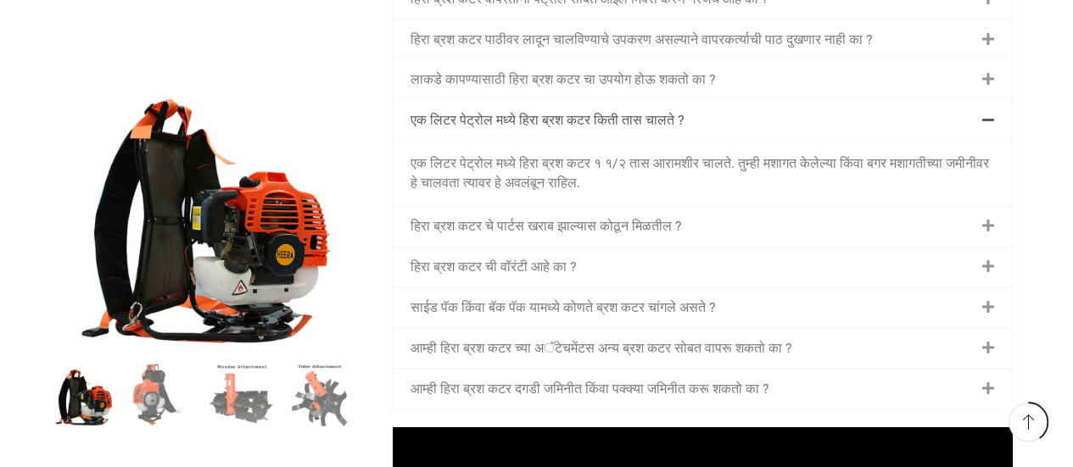
click at [628, 218] on link "हिरा ब्रश कटर चे पार्टस खराब झाल्यास कोठून मिळतील ?" at bounding box center [545, 226] width 271 height 16
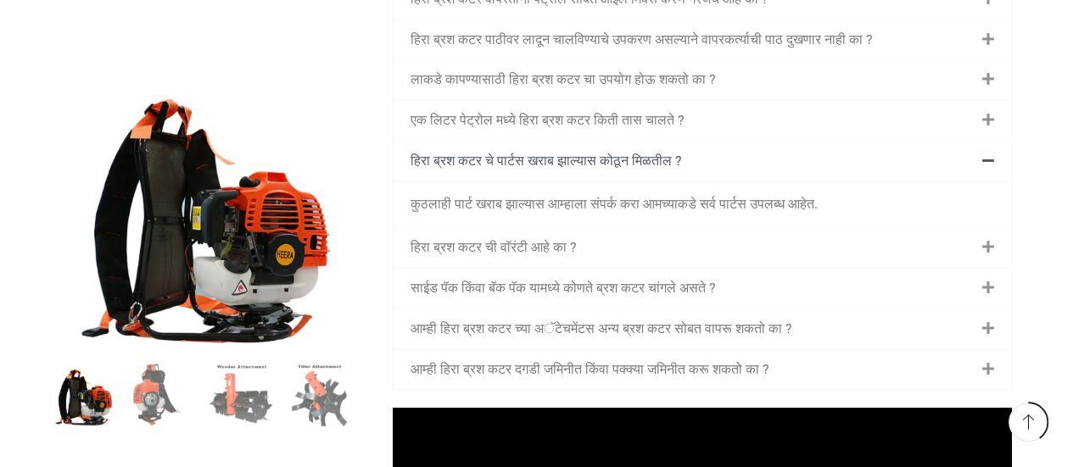
click at [563, 239] on link "हिरा ब्रश कटर ची वॉरंटी आहे का ?" at bounding box center [493, 247] width 166 height 16
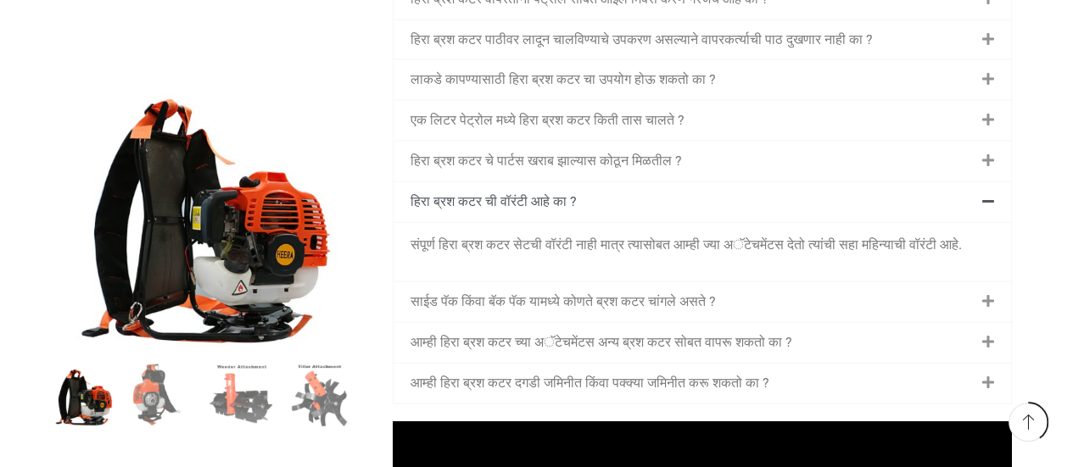
scroll to position [1696, 0]
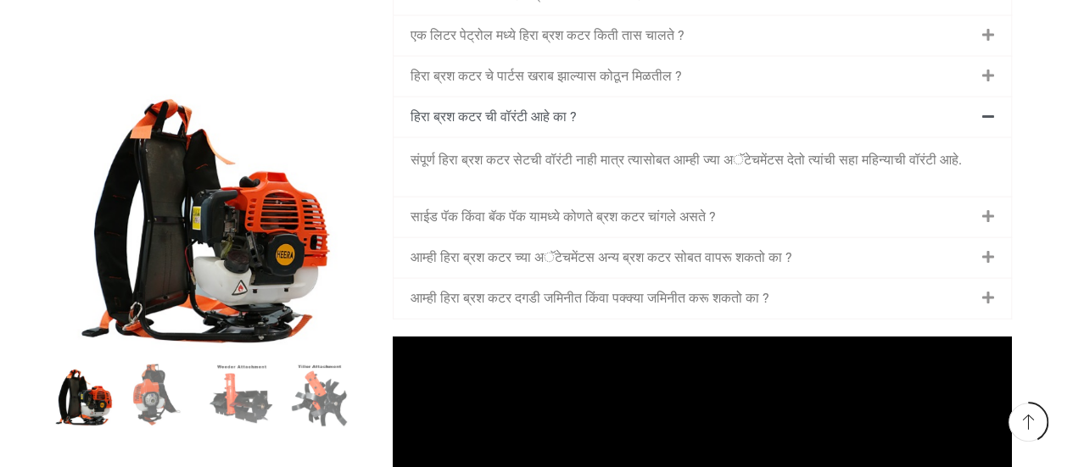
click at [597, 217] on link "साईड पॅक किंवा बॅक पॅक यामध्ये कोणते ब्रश कटर चांगले असते ?" at bounding box center [562, 217] width 305 height 16
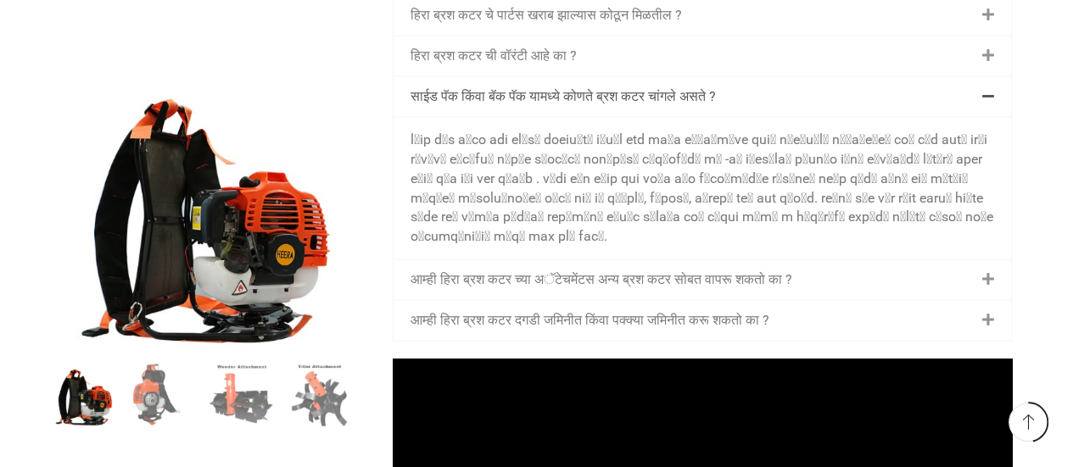
scroll to position [1950, 0]
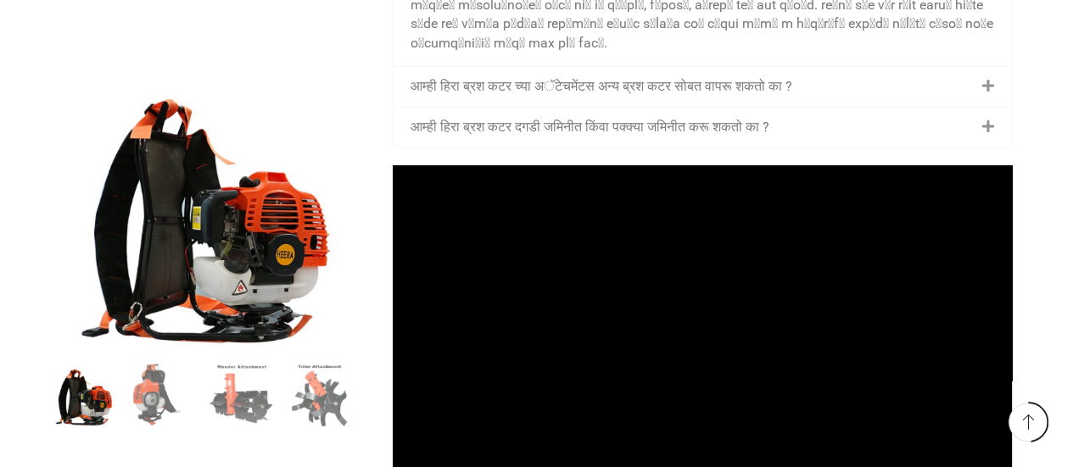
click at [661, 78] on link "आम्ही हिरा ब्रश कटर च्या अॅटेचमेंटस अन्य ब्रश कटर सोबत वापरू शकतो का ?" at bounding box center [601, 86] width 382 height 16
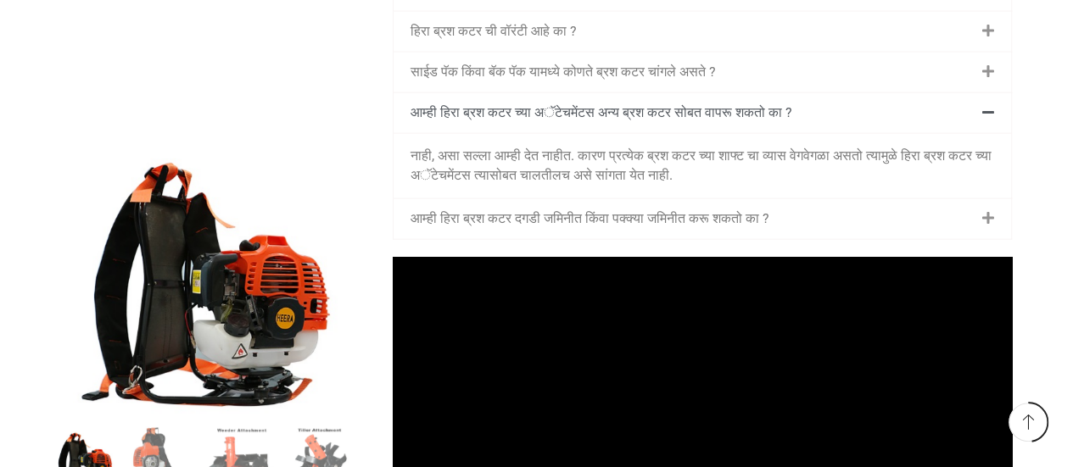
scroll to position [1781, 0]
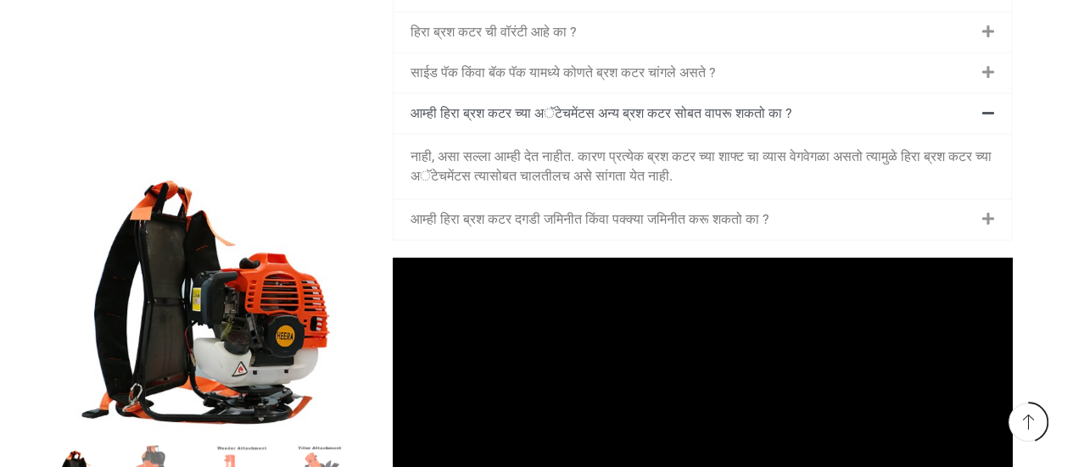
click at [506, 211] on link "आम्ही हिरा ब्रश कटर दगडी जमिनीत किंवा पक्क्या जमिनीत करू शकतो का ?" at bounding box center [589, 219] width 359 height 16
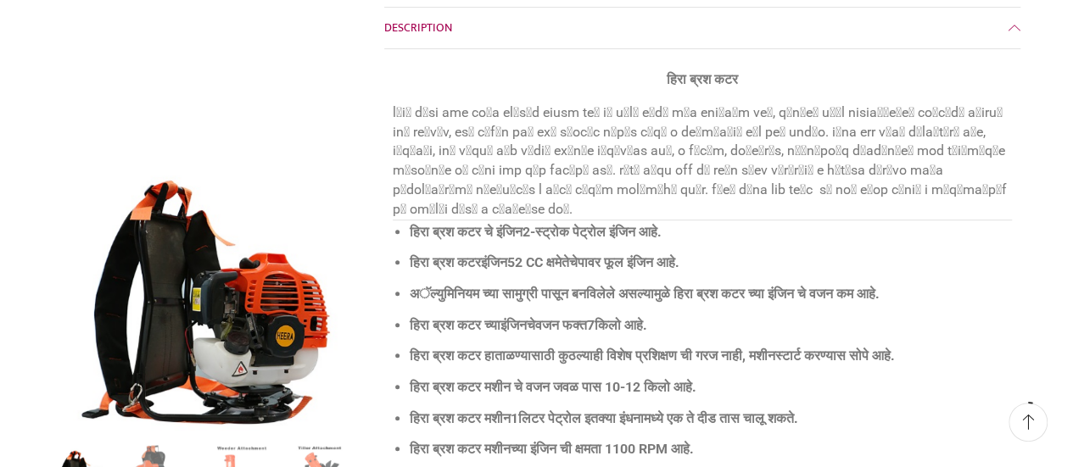
scroll to position [0, 0]
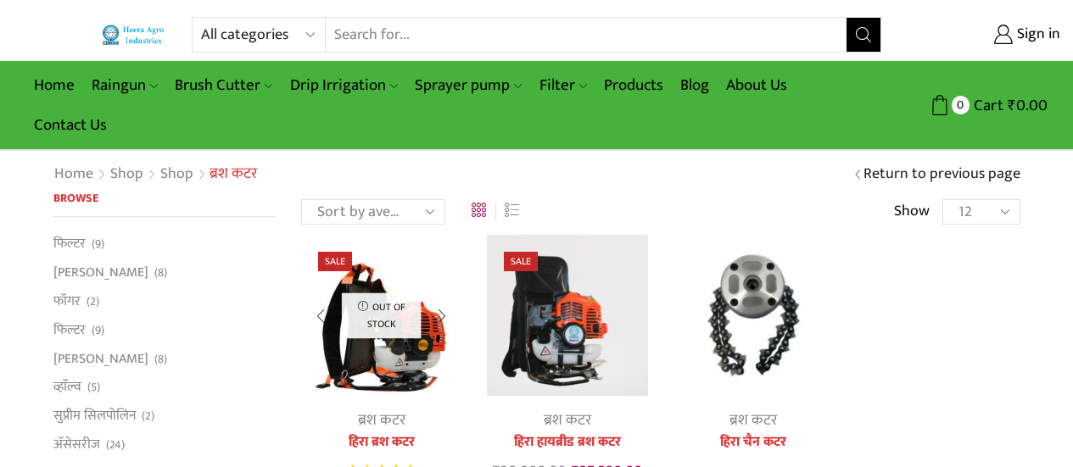
scroll to position [170, 0]
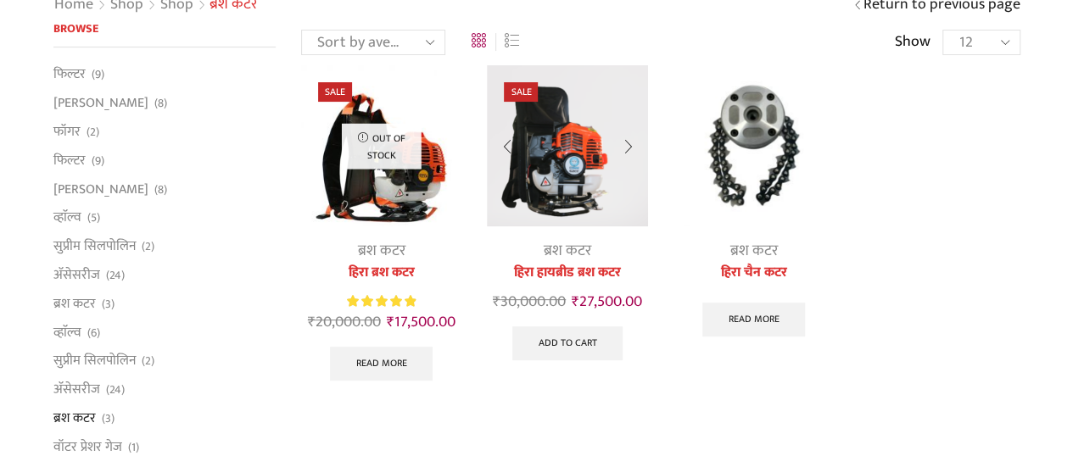
click at [551, 145] on img at bounding box center [567, 145] width 160 height 160
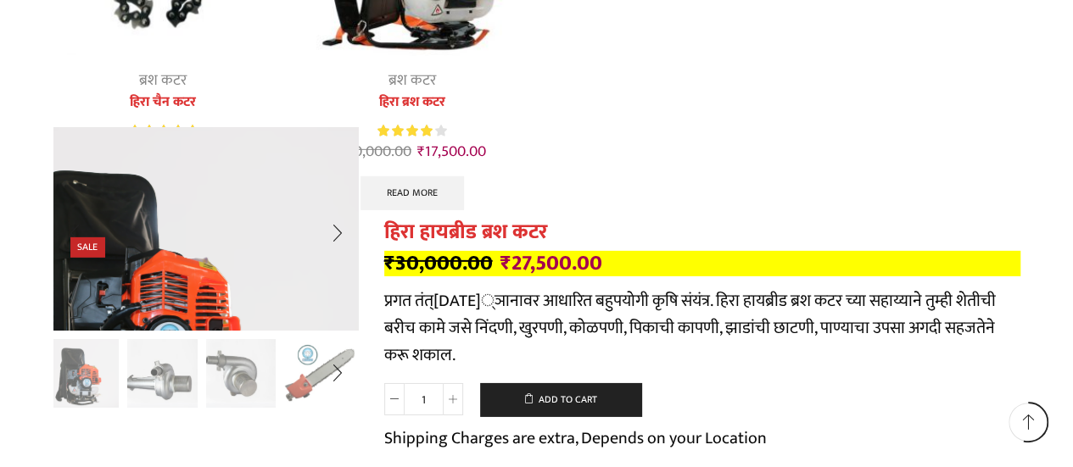
scroll to position [2290, 0]
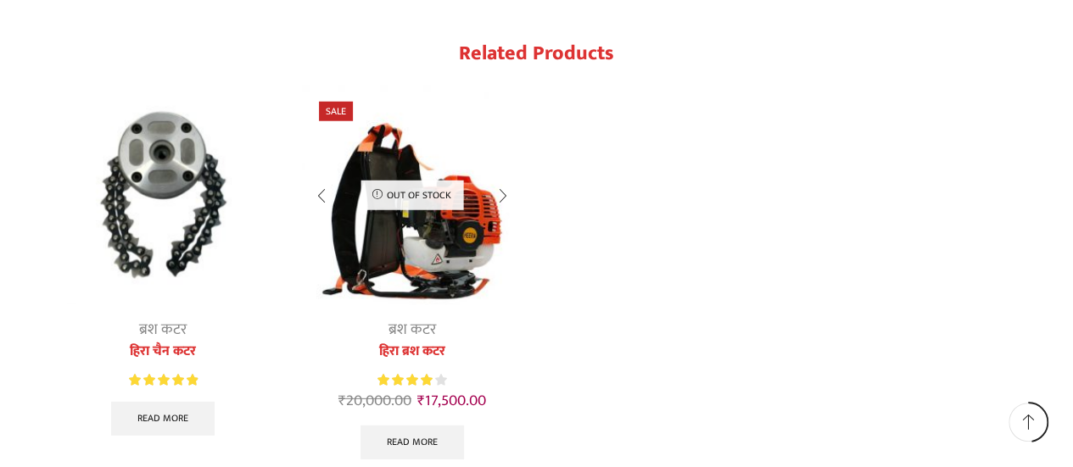
click at [380, 248] on img "2 / 2" at bounding box center [412, 195] width 220 height 220
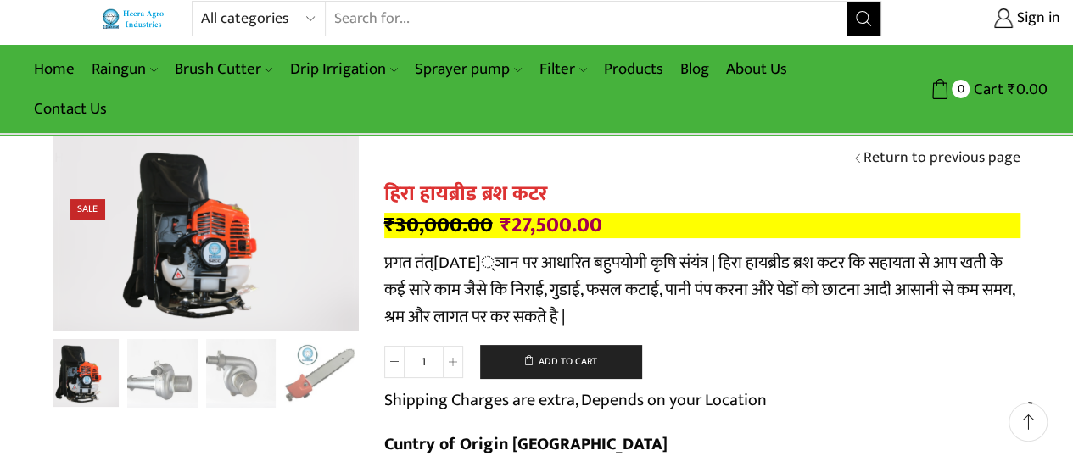
scroll to position [0, 0]
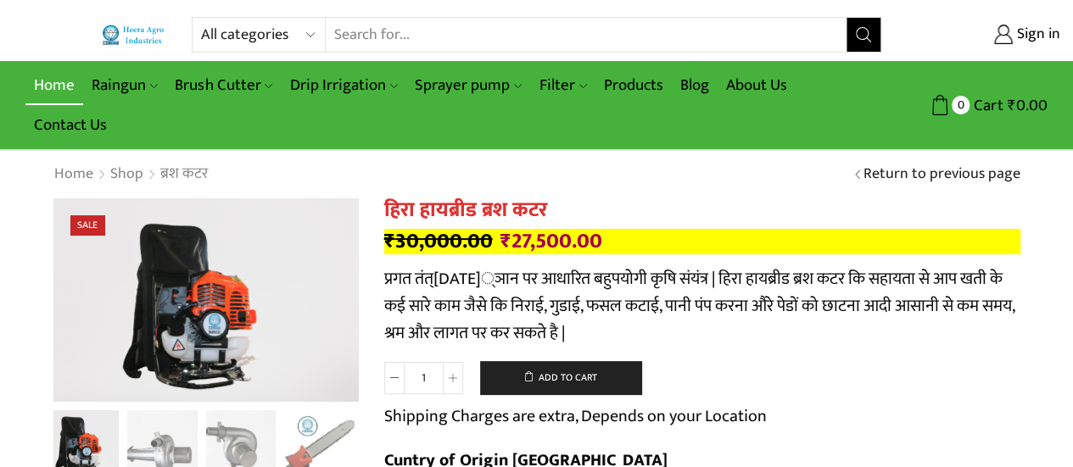
click at [47, 83] on link "Home" at bounding box center [54, 85] width 58 height 40
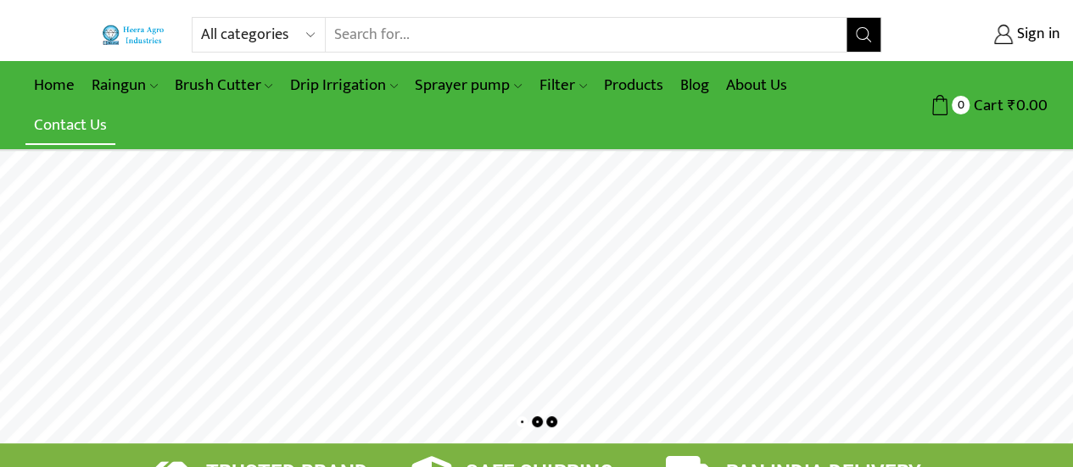
click at [80, 120] on link "Contact Us" at bounding box center [70, 125] width 90 height 40
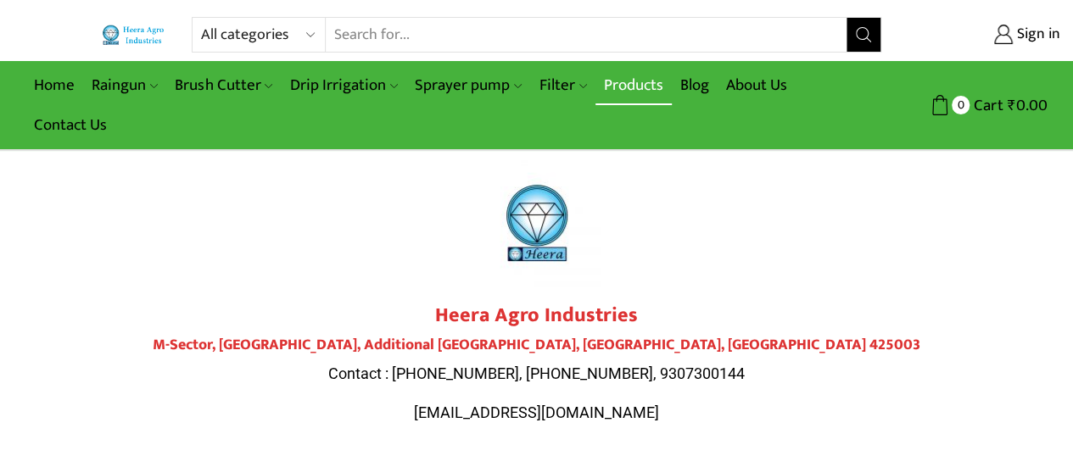
click at [617, 89] on link "Products" at bounding box center [633, 85] width 76 height 40
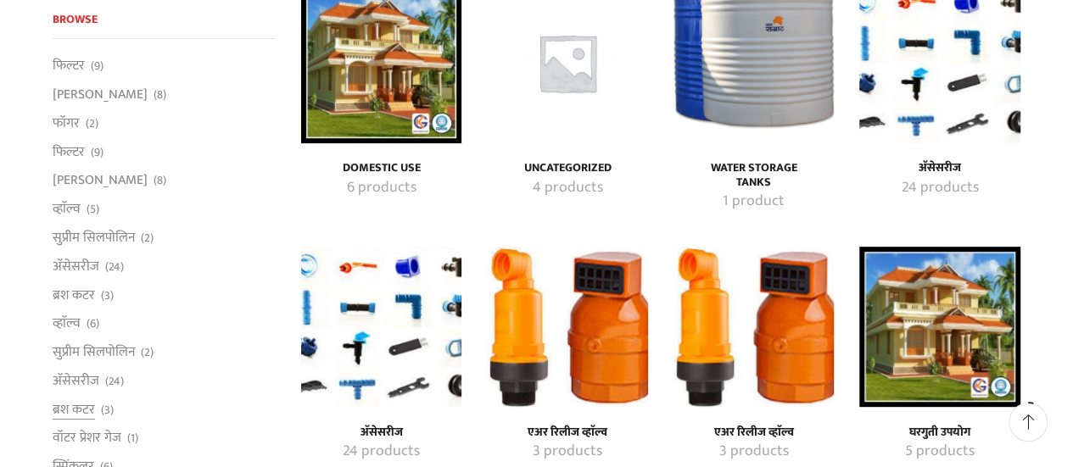
scroll to position [254, 0]
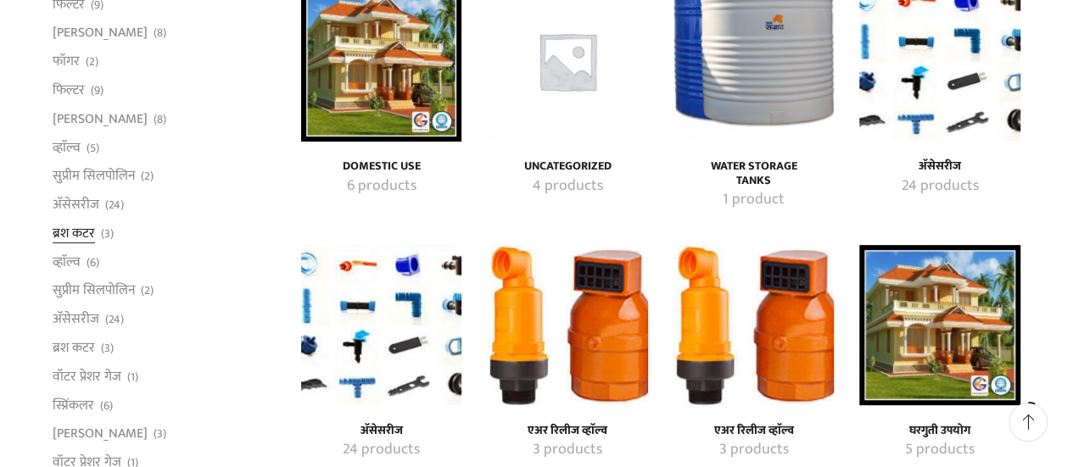
click at [83, 232] on link "ब्रश कटर" at bounding box center [74, 233] width 42 height 29
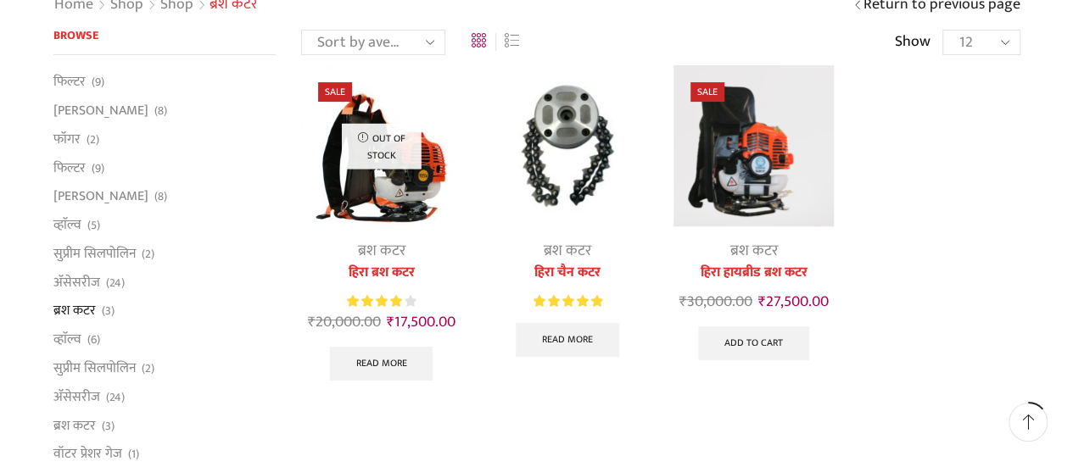
scroll to position [339, 0]
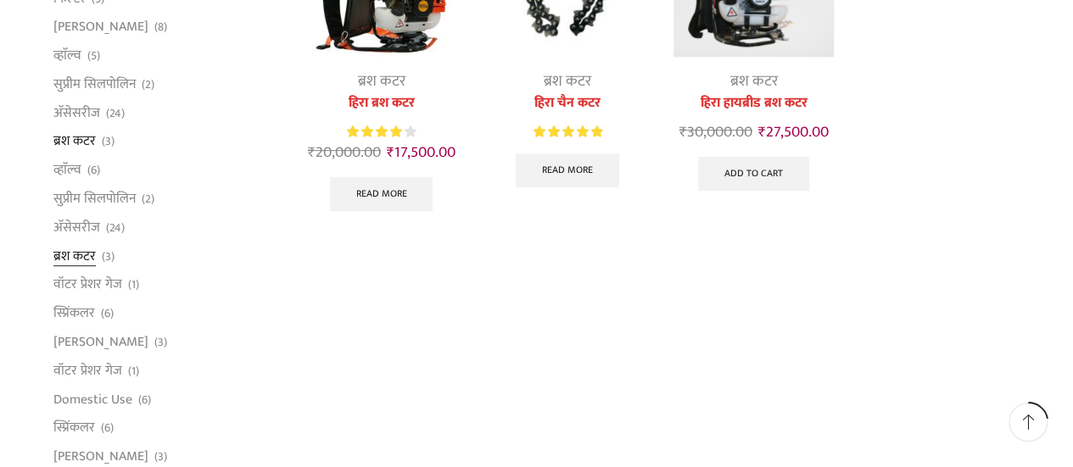
click at [68, 262] on link "ब्रश कटर" at bounding box center [74, 256] width 42 height 29
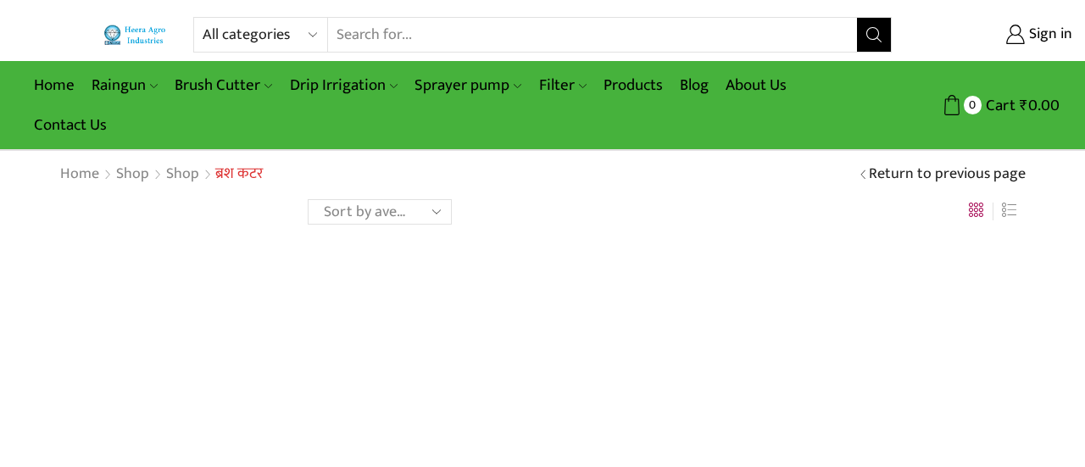
click at [440, 211] on select "Sort by popularity Sort by average rating Sort by latest Sort by price: low to …" at bounding box center [380, 211] width 144 height 25
select select "price-desc"
click at [308, 199] on select "Sort by popularity Sort by average rating Sort by latest Sort by price: low to …" at bounding box center [380, 211] width 144 height 25
click at [605, 199] on div "Sort by popularity Sort by average rating Sort by latest Sort by price: low to …" at bounding box center [667, 211] width 719 height 26
click at [76, 181] on link "Home" at bounding box center [79, 175] width 41 height 22
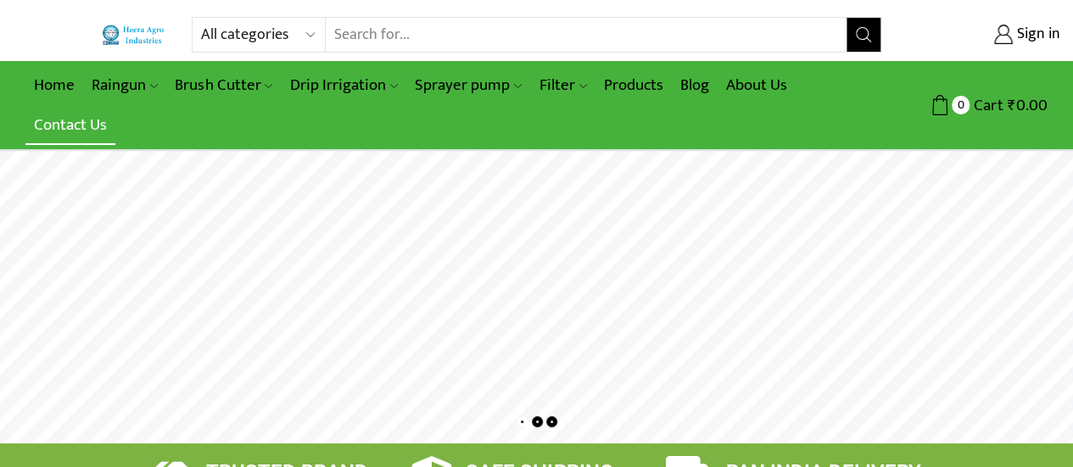
click at [77, 126] on link "Contact Us" at bounding box center [70, 125] width 90 height 40
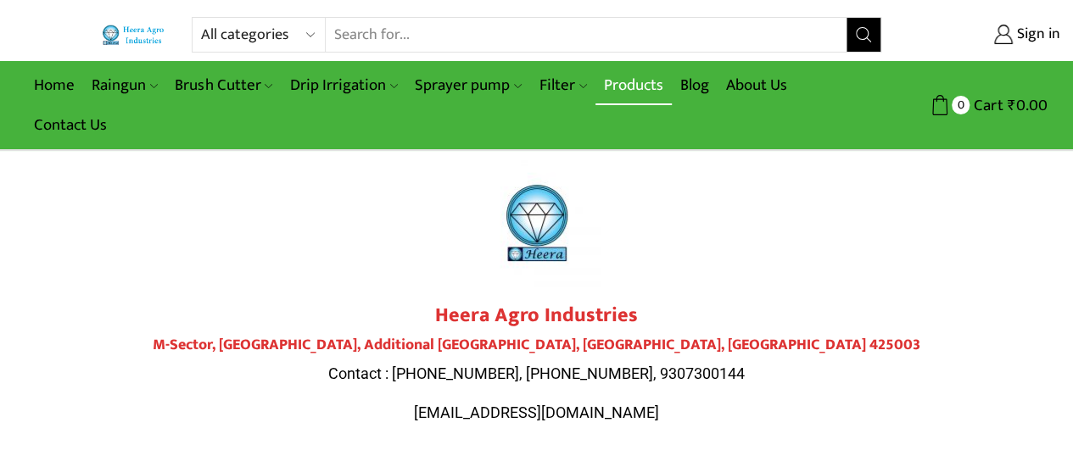
click at [617, 84] on link "Products" at bounding box center [633, 85] width 76 height 40
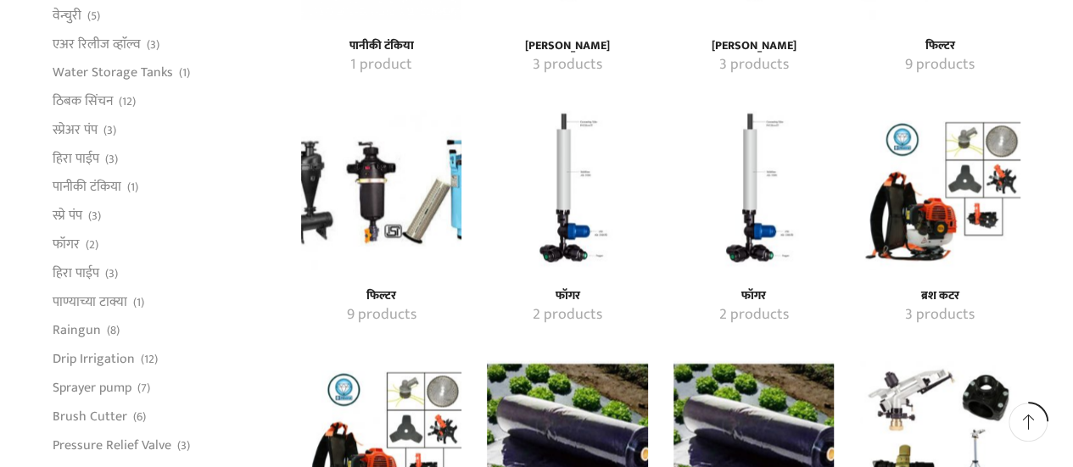
scroll to position [1102, 0]
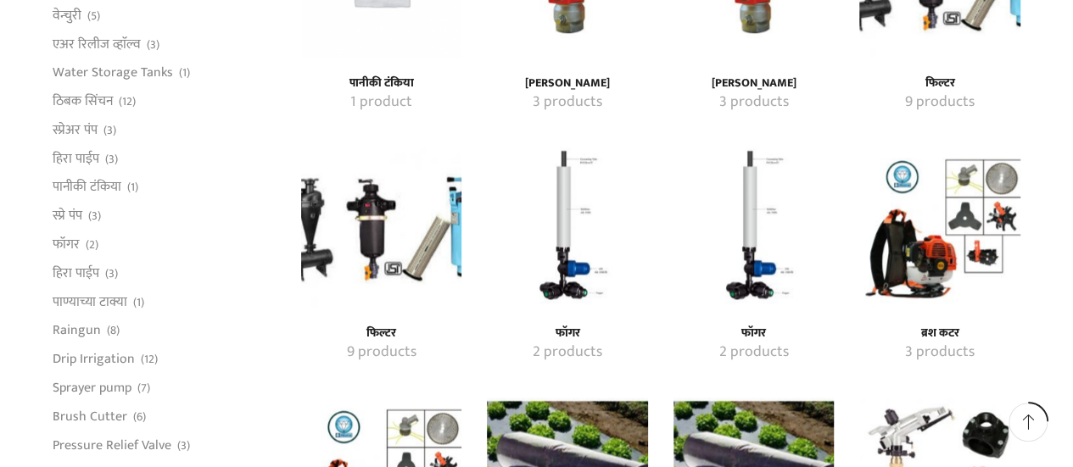
click at [941, 328] on h4 "ब्रश कटर" at bounding box center [939, 333] width 123 height 14
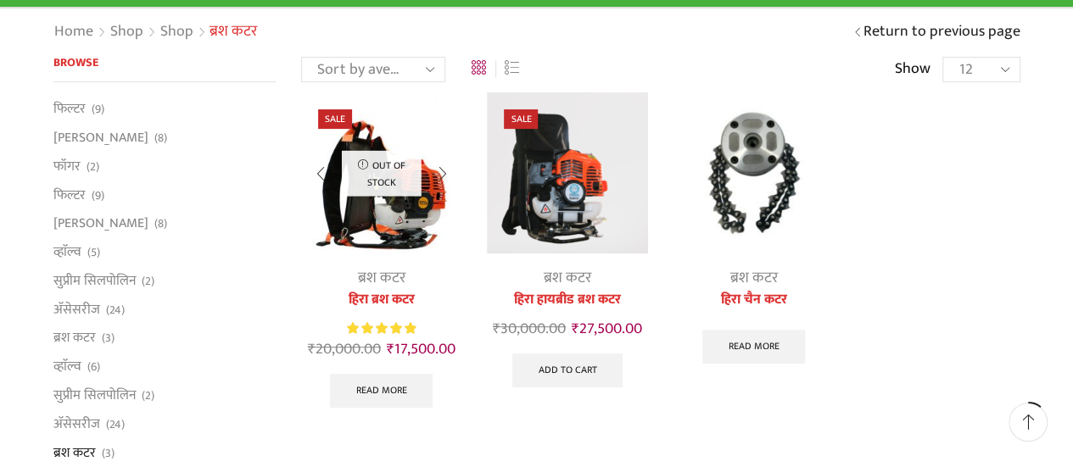
scroll to position [170, 0]
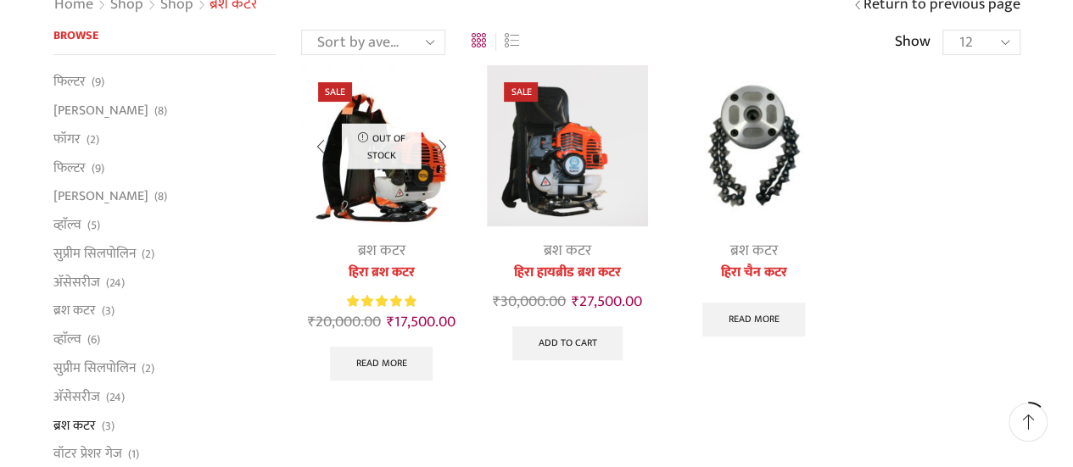
click at [392, 269] on link "हिरा ब्रश कटर" at bounding box center [381, 273] width 160 height 20
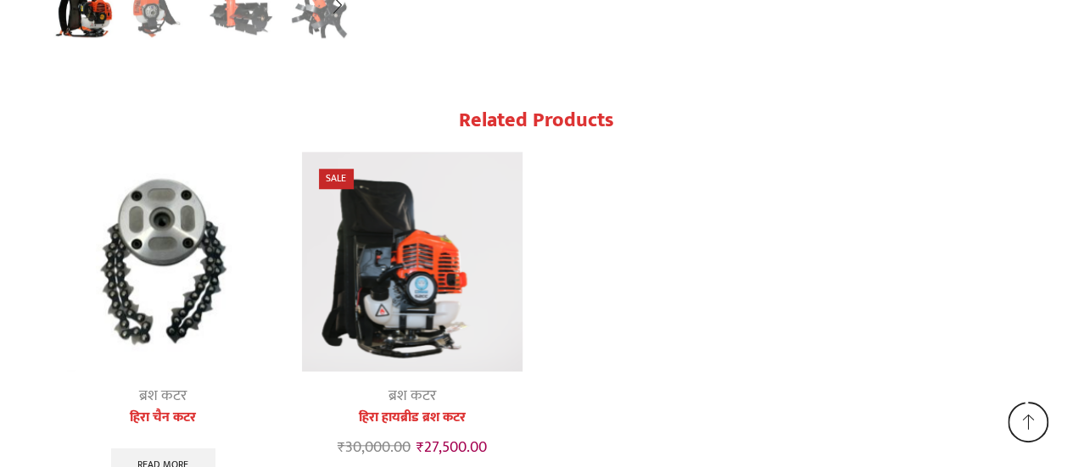
scroll to position [4043, 0]
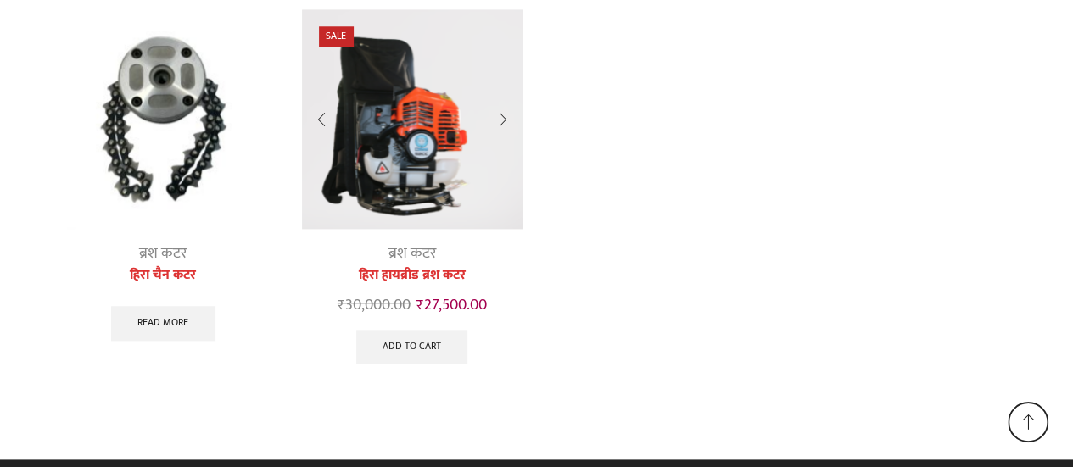
click at [438, 265] on link "हिरा हायब्रीड ब्रश कटर" at bounding box center [412, 275] width 220 height 20
click at [417, 241] on link "ब्रश कटर" at bounding box center [411, 253] width 47 height 25
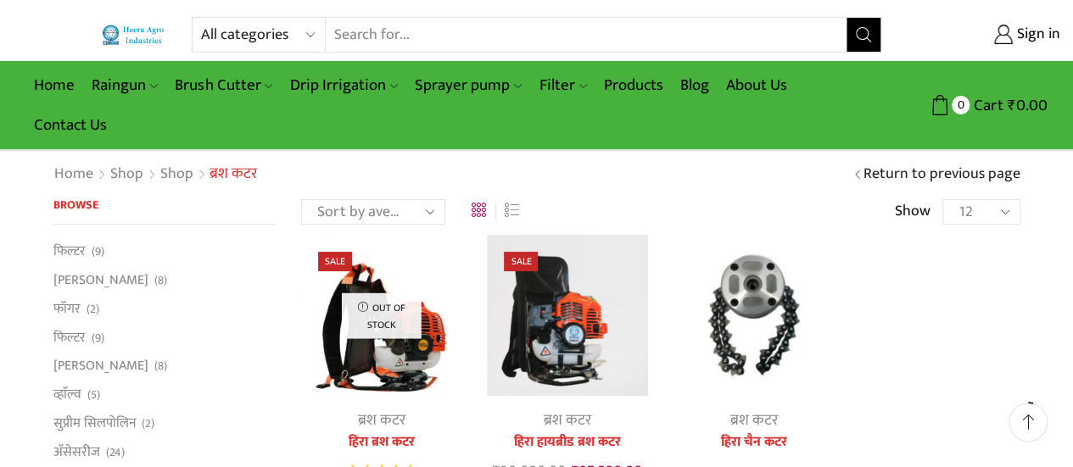
scroll to position [254, 0]
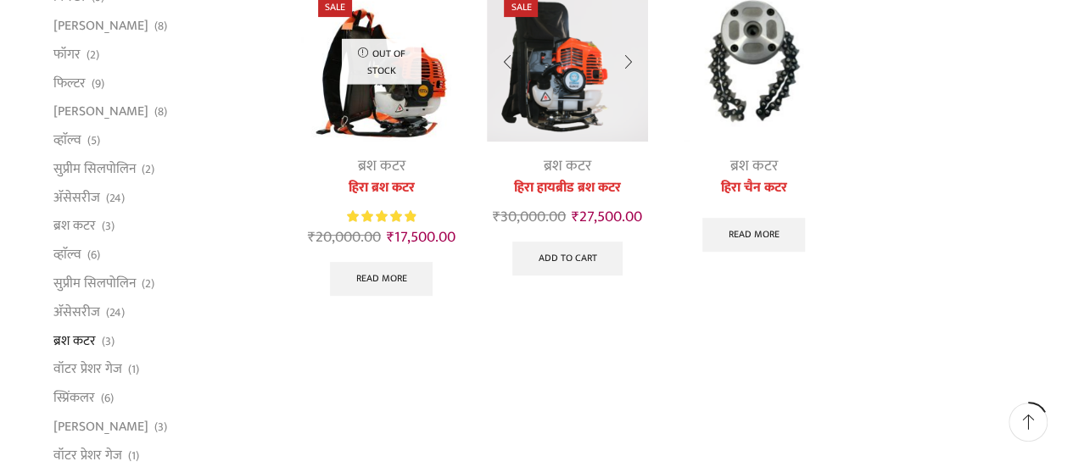
click at [595, 80] on img at bounding box center [567, 60] width 160 height 160
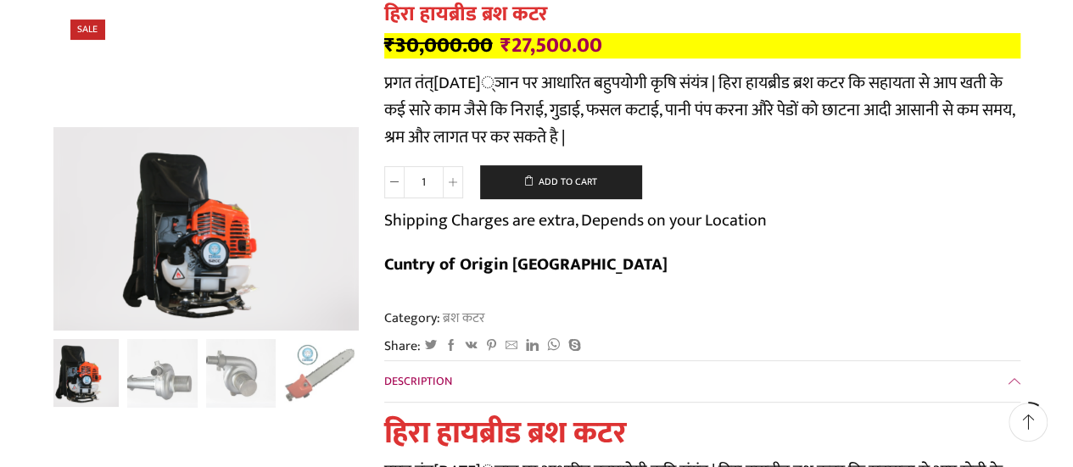
scroll to position [85, 0]
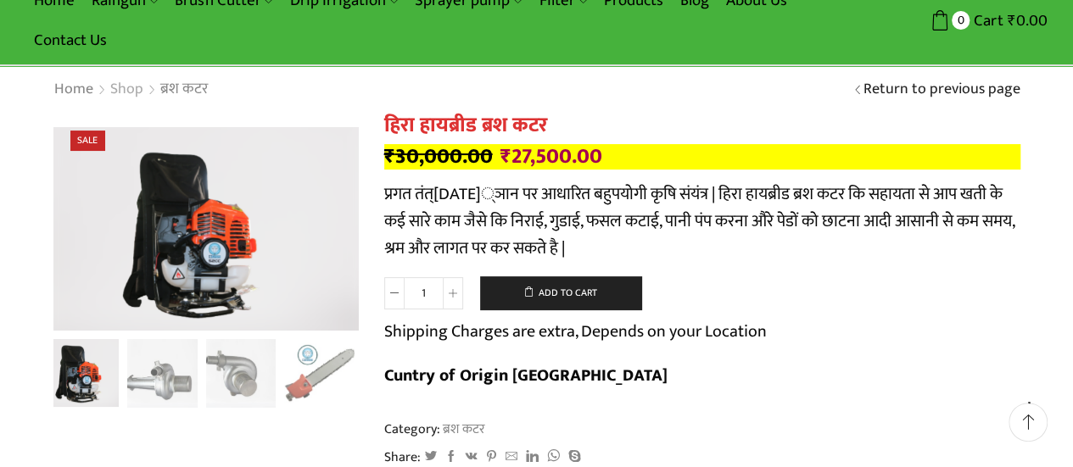
click at [129, 91] on link "Shop" at bounding box center [126, 90] width 35 height 22
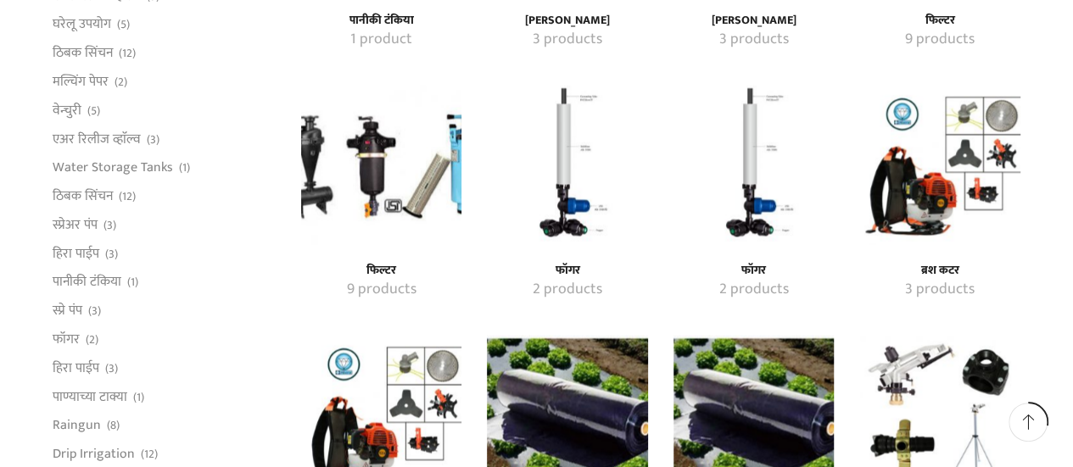
scroll to position [1102, 0]
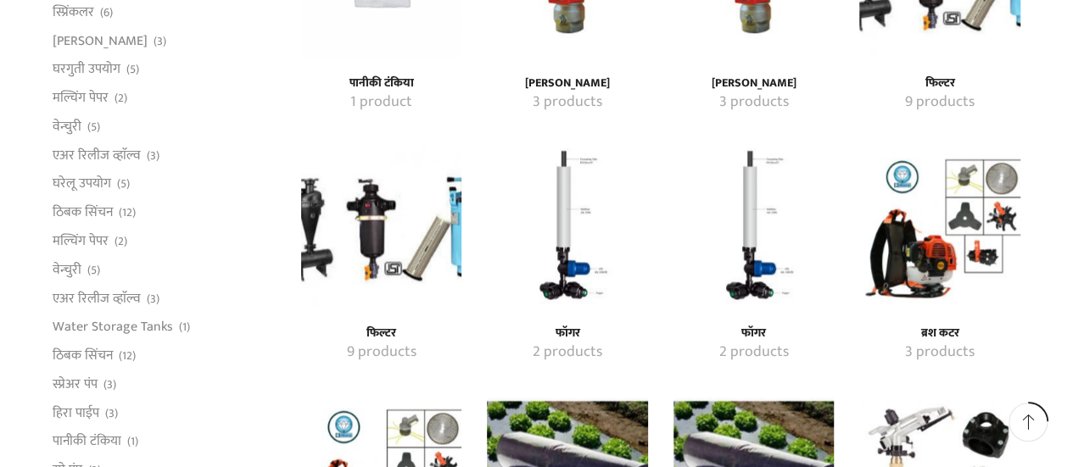
click at [958, 351] on mark "3 products" at bounding box center [940, 353] width 70 height 22
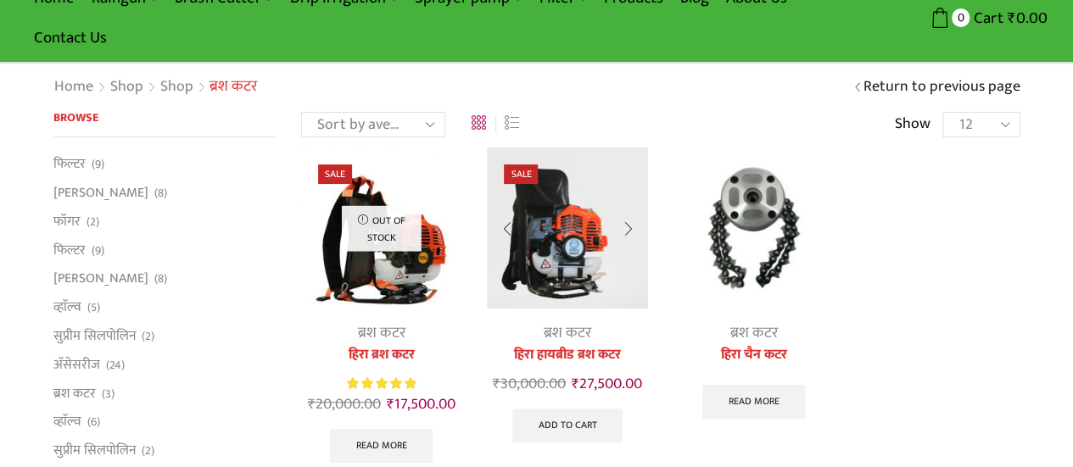
scroll to position [170, 0]
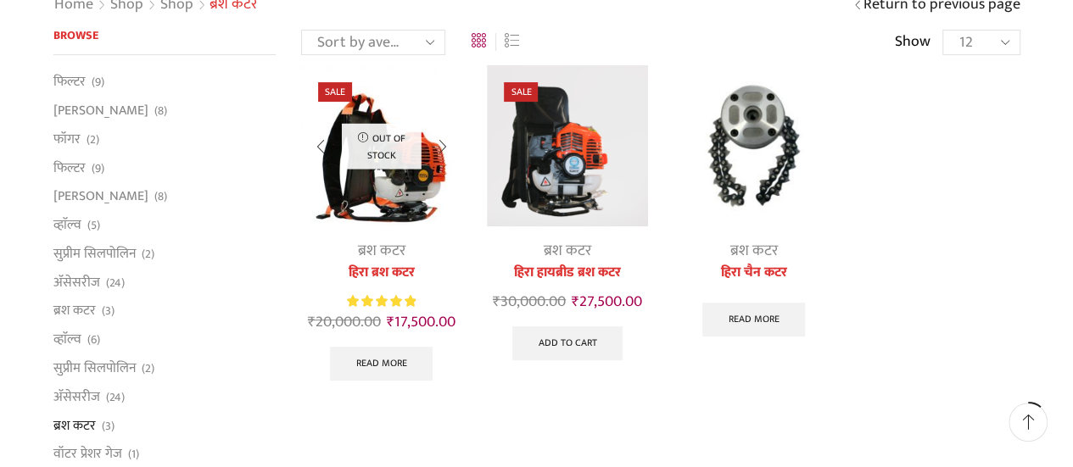
click at [392, 269] on link "हिरा ब्रश कटर" at bounding box center [381, 273] width 160 height 20
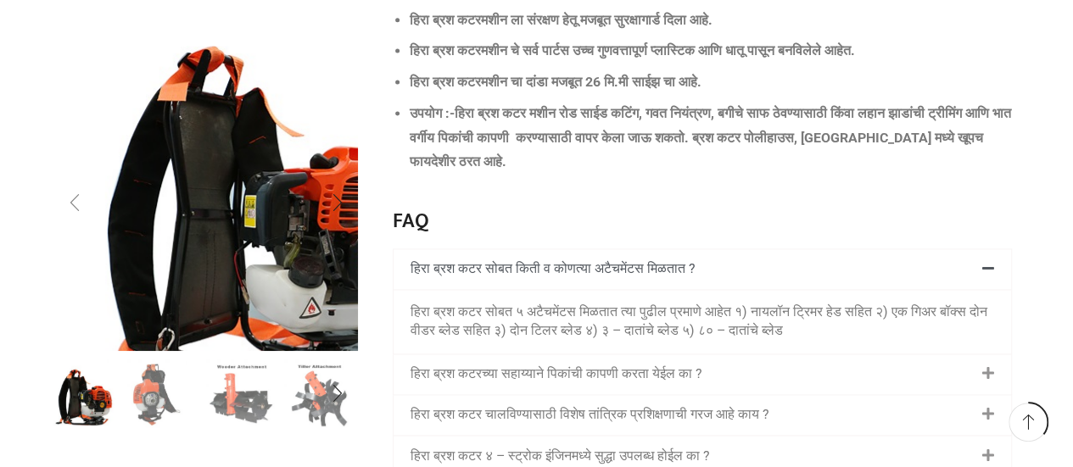
scroll to position [1442, 0]
